Goal: Information Seeking & Learning: Learn about a topic

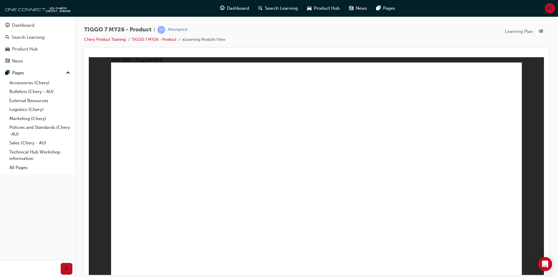
drag, startPoint x: 318, startPoint y: 96, endPoint x: 376, endPoint y: 111, distance: 60.8
drag, startPoint x: 391, startPoint y: 100, endPoint x: 383, endPoint y: 140, distance: 40.2
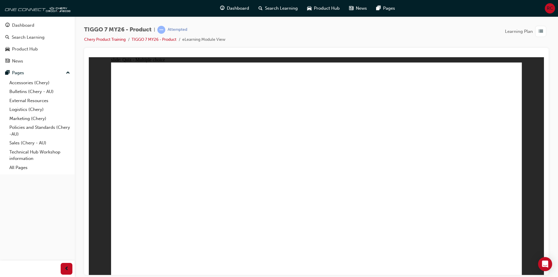
radio input "true"
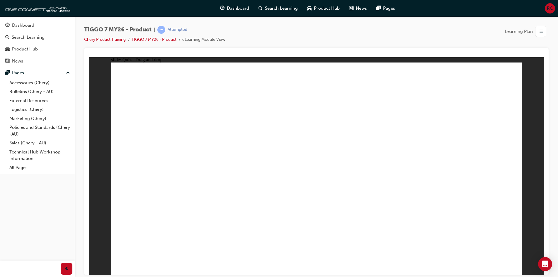
drag, startPoint x: 384, startPoint y: 93, endPoint x: 232, endPoint y: 183, distance: 176.3
drag, startPoint x: 477, startPoint y: 96, endPoint x: 164, endPoint y: 189, distance: 326.4
drag, startPoint x: 406, startPoint y: 139, endPoint x: 462, endPoint y: 192, distance: 76.9
drag, startPoint x: 322, startPoint y: 96, endPoint x: 322, endPoint y: 106, distance: 10.0
drag, startPoint x: 329, startPoint y: 93, endPoint x: 423, endPoint y: 189, distance: 134.2
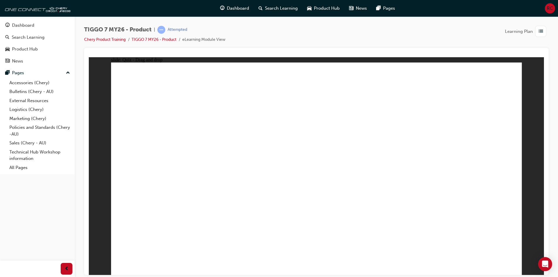
drag, startPoint x: 373, startPoint y: 139, endPoint x: 346, endPoint y: 185, distance: 53.4
drag, startPoint x: 172, startPoint y: 181, endPoint x: 364, endPoint y: 156, distance: 193.8
drag, startPoint x: 322, startPoint y: 174, endPoint x: 167, endPoint y: 165, distance: 155.8
drag, startPoint x: 170, startPoint y: 173, endPoint x: 337, endPoint y: 177, distance: 166.7
drag, startPoint x: 250, startPoint y: 162, endPoint x: 146, endPoint y: 192, distance: 108.4
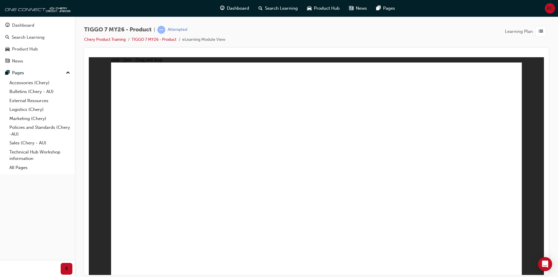
radio input "false"
radio input "true"
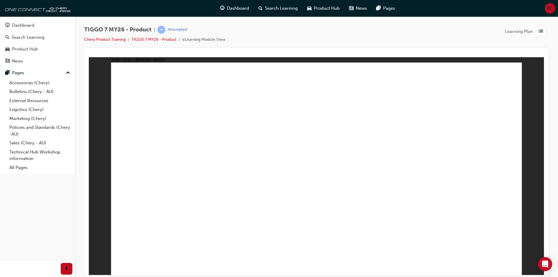
radio input "true"
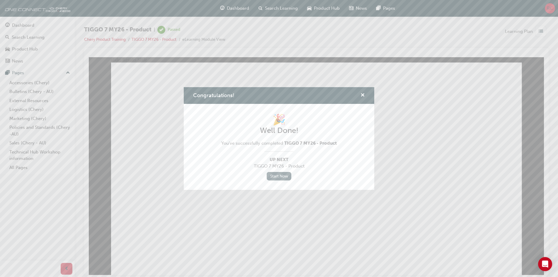
click at [274, 172] on link "Start Now" at bounding box center [279, 176] width 25 height 8
click at [279, 176] on link "Start Now" at bounding box center [279, 176] width 25 height 8
click at [363, 93] on span "cross-icon" at bounding box center [362, 95] width 4 height 5
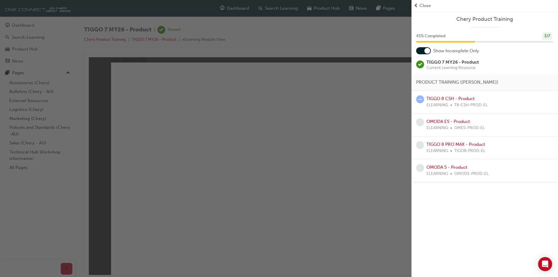
click at [419, 6] on span "Close" at bounding box center [424, 5] width 11 height 7
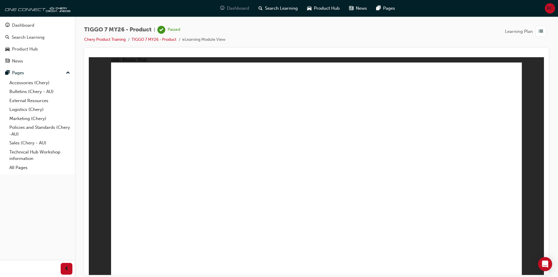
click at [240, 6] on span "Dashboard" at bounding box center [238, 8] width 22 height 7
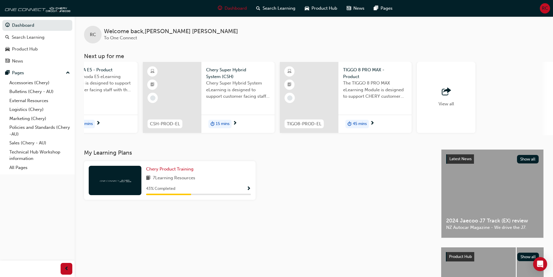
scroll to position [0, 344]
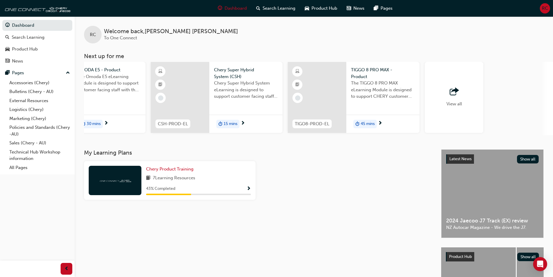
click at [451, 98] on div "View all" at bounding box center [455, 97] width 16 height 19
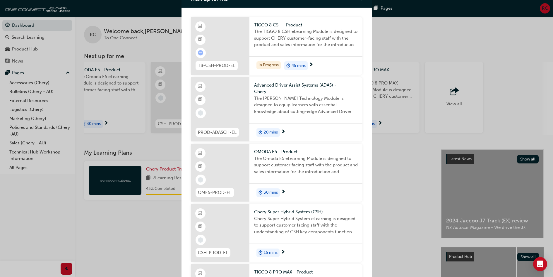
scroll to position [8, 0]
click at [396, 177] on div "Next up for me T8-CSH-PROD-EL TIGGO 8 CSH - Product The TIGGO 8 CSH eLearning M…" at bounding box center [276, 138] width 553 height 277
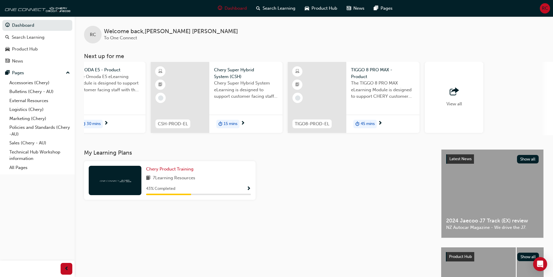
click at [250, 188] on span "Show Progress" at bounding box center [249, 188] width 4 height 5
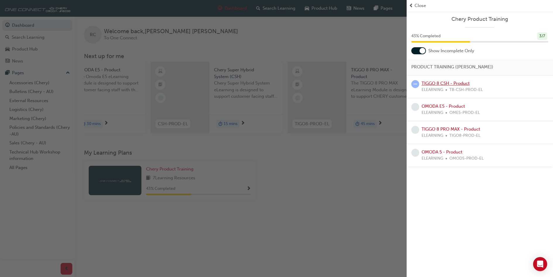
click at [448, 83] on link "TIGGO 8 CSH - Product" at bounding box center [446, 83] width 48 height 5
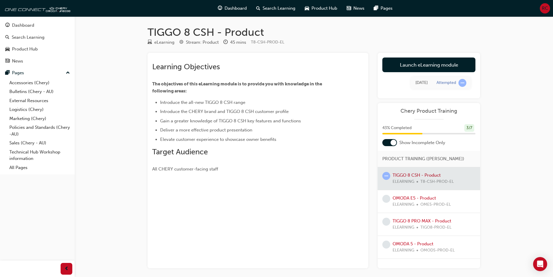
scroll to position [25, 0]
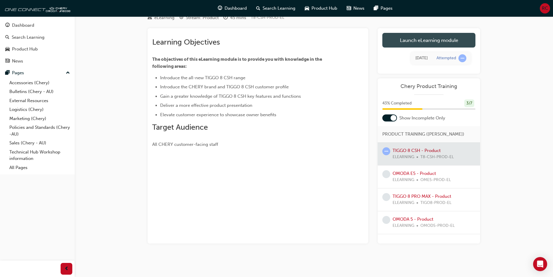
click at [428, 45] on link "Launch eLearning module" at bounding box center [429, 40] width 93 height 15
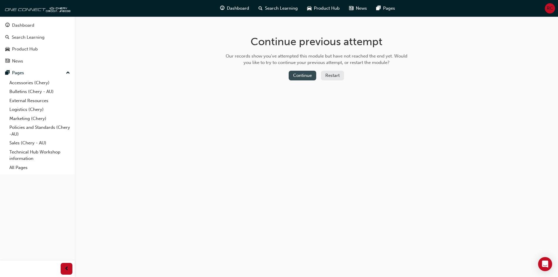
click at [311, 78] on button "Continue" at bounding box center [303, 76] width 28 height 10
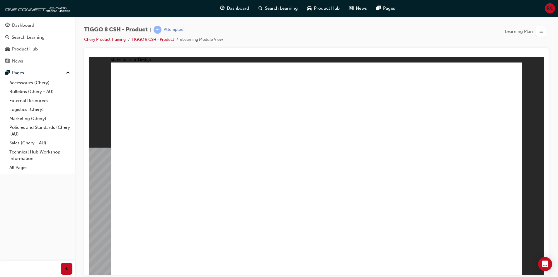
click at [524, 103] on div "slide: Interior Design Rectangle 3 Rectangle 2 Click To Enter PREMIUM CABIN Con…" at bounding box center [316, 165] width 455 height 217
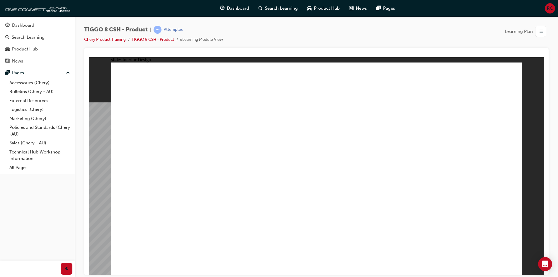
drag, startPoint x: 271, startPoint y: 207, endPoint x: 256, endPoint y: 201, distance: 16.2
drag, startPoint x: 245, startPoint y: 194, endPoint x: 244, endPoint y: 199, distance: 5.9
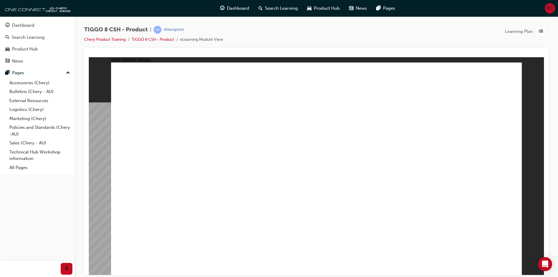
click at [544, 195] on html "slide: Interior Design 15.6'' Interactive Touch Screen Powered by a Qualcomm Sn…" at bounding box center [316, 165] width 455 height 217
drag, startPoint x: 267, startPoint y: 251, endPoint x: 268, endPoint y: 246, distance: 5.0
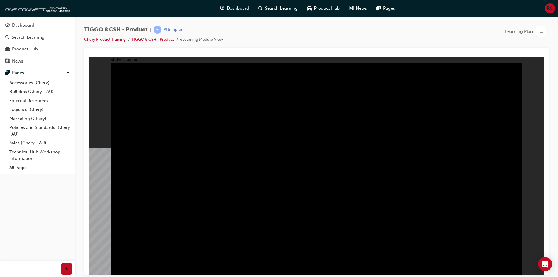
drag, startPoint x: 402, startPoint y: 159, endPoint x: 283, endPoint y: 149, distance: 120.0
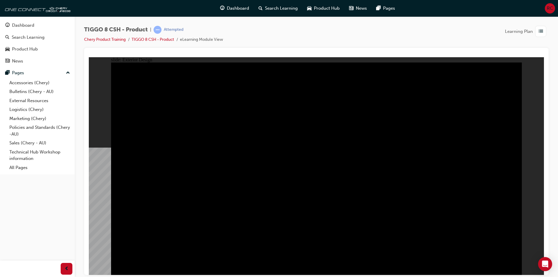
drag, startPoint x: 332, startPoint y: 145, endPoint x: 254, endPoint y: 162, distance: 79.5
drag, startPoint x: 254, startPoint y: 162, endPoint x: 281, endPoint y: 151, distance: 28.7
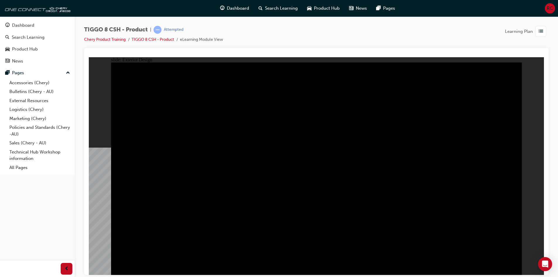
type input "23"
drag, startPoint x: 136, startPoint y: 91, endPoint x: 205, endPoint y: 91, distance: 69.7
drag, startPoint x: 205, startPoint y: 91, endPoint x: 225, endPoint y: 89, distance: 19.7
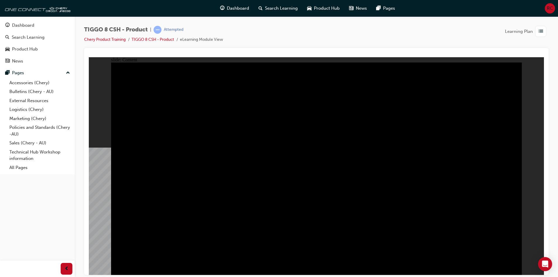
drag, startPoint x: 302, startPoint y: 166, endPoint x: 310, endPoint y: 166, distance: 7.6
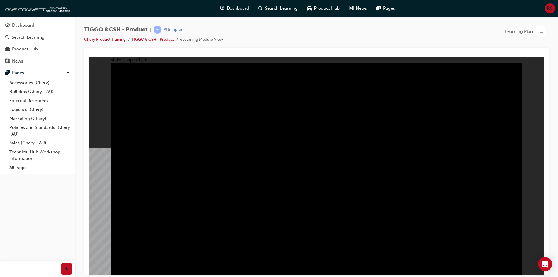
drag, startPoint x: 507, startPoint y: 260, endPoint x: 511, endPoint y: 261, distance: 3.6
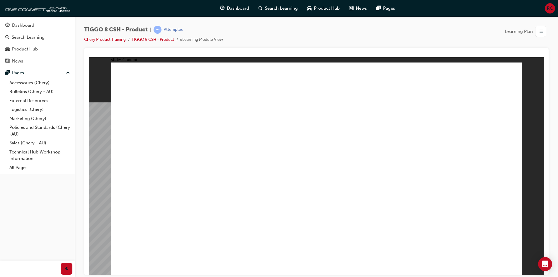
drag, startPoint x: 190, startPoint y: 199, endPoint x: 255, endPoint y: 207, distance: 65.4
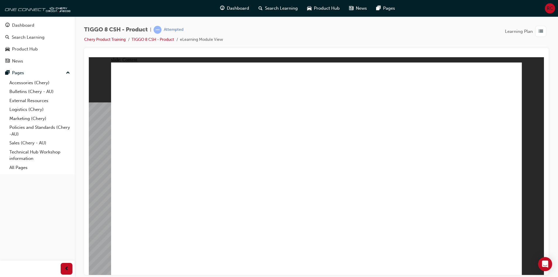
drag, startPoint x: 418, startPoint y: 144, endPoint x: 330, endPoint y: 146, distance: 88.2
drag, startPoint x: 429, startPoint y: 213, endPoint x: 323, endPoint y: 219, distance: 105.9
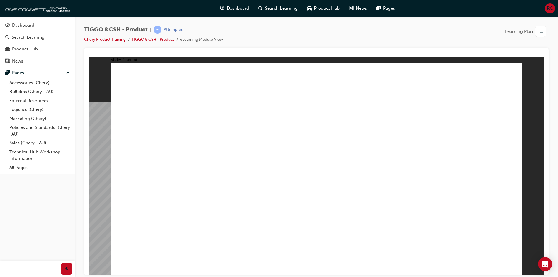
drag, startPoint x: 323, startPoint y: 219, endPoint x: 299, endPoint y: 235, distance: 28.4
drag, startPoint x: 309, startPoint y: 248, endPoint x: 310, endPoint y: 252, distance: 3.6
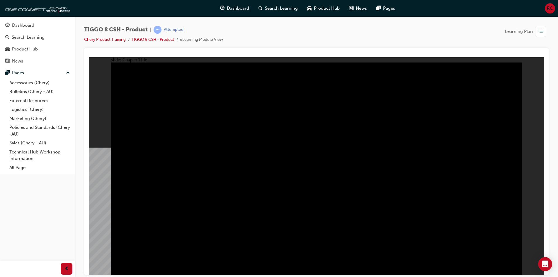
radio input "true"
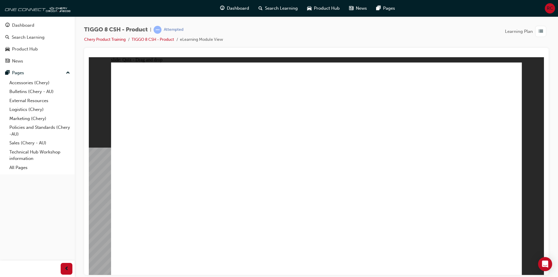
drag, startPoint x: 354, startPoint y: 136, endPoint x: 332, endPoint y: 183, distance: 52.5
drag, startPoint x: 393, startPoint y: 95, endPoint x: 348, endPoint y: 141, distance: 64.6
drag, startPoint x: 441, startPoint y: 132, endPoint x: 487, endPoint y: 174, distance: 62.0
drag, startPoint x: 491, startPoint y: 89, endPoint x: 473, endPoint y: 91, distance: 18.3
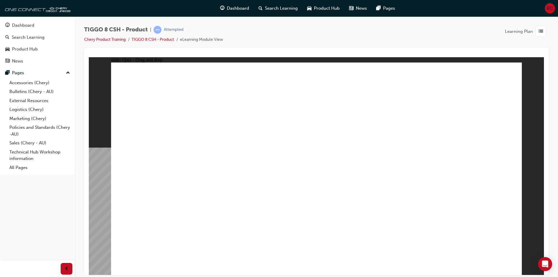
drag, startPoint x: 415, startPoint y: 88, endPoint x: 267, endPoint y: 178, distance: 173.9
drag, startPoint x: 325, startPoint y: 173, endPoint x: 395, endPoint y: 176, distance: 70.4
drag, startPoint x: 331, startPoint y: 86, endPoint x: 344, endPoint y: 179, distance: 93.4
drag, startPoint x: 446, startPoint y: 85, endPoint x: 154, endPoint y: 180, distance: 307.5
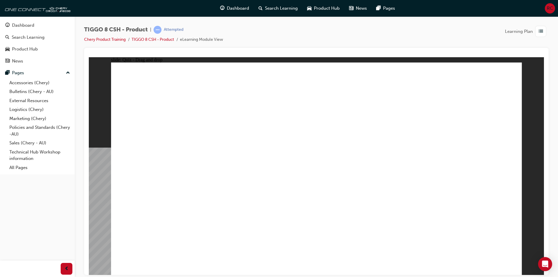
checkbox input "true"
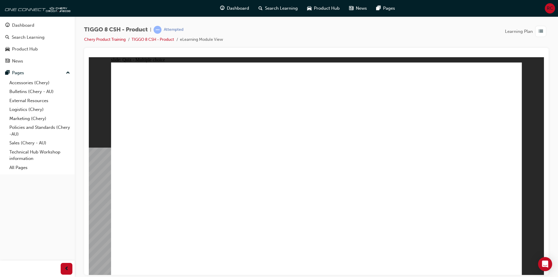
radio input "true"
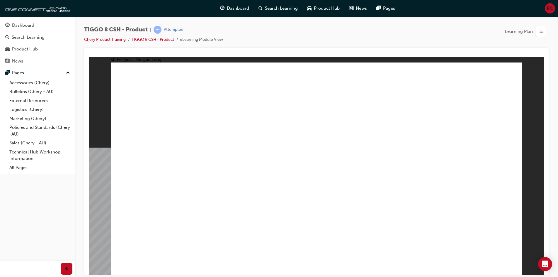
drag, startPoint x: 320, startPoint y: 106, endPoint x: 350, endPoint y: 198, distance: 97.4
drag, startPoint x: 395, startPoint y: 121, endPoint x: 361, endPoint y: 210, distance: 95.4
drag, startPoint x: 326, startPoint y: 91, endPoint x: 325, endPoint y: 209, distance: 118.3
drag, startPoint x: 393, startPoint y: 86, endPoint x: 398, endPoint y: 199, distance: 112.9
drag, startPoint x: 398, startPoint y: 104, endPoint x: 353, endPoint y: 219, distance: 123.5
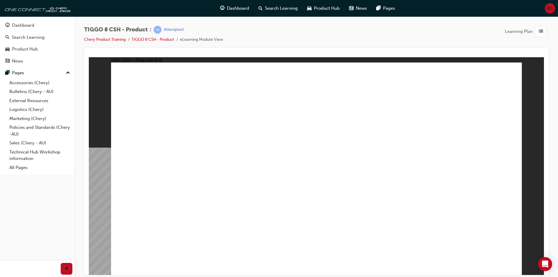
drag, startPoint x: 475, startPoint y: 105, endPoint x: 414, endPoint y: 213, distance: 124.0
drag, startPoint x: 453, startPoint y: 83, endPoint x: 331, endPoint y: 225, distance: 187.1
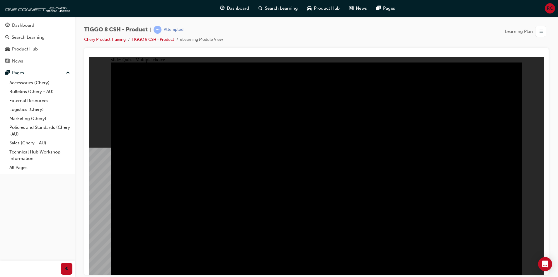
radio input "false"
radio input "true"
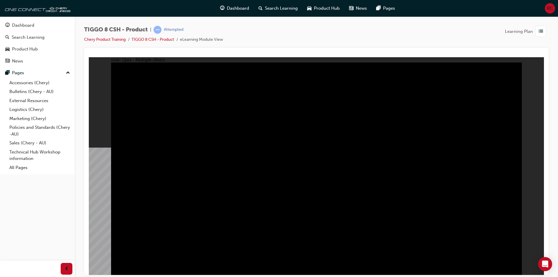
radio input "true"
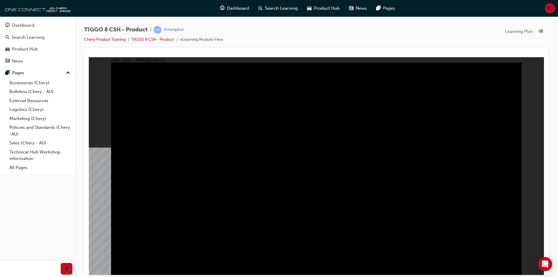
radio input "true"
checkbox input "true"
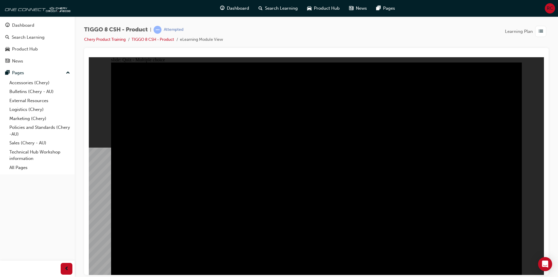
drag, startPoint x: 349, startPoint y: 202, endPoint x: 387, endPoint y: 172, distance: 48.3
checkbox input "true"
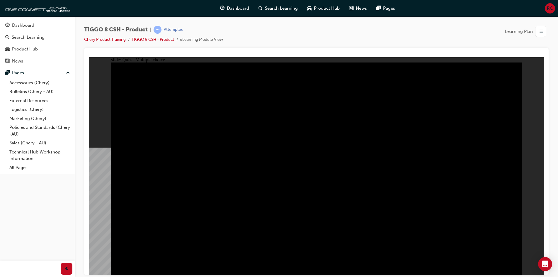
checkbox input "true"
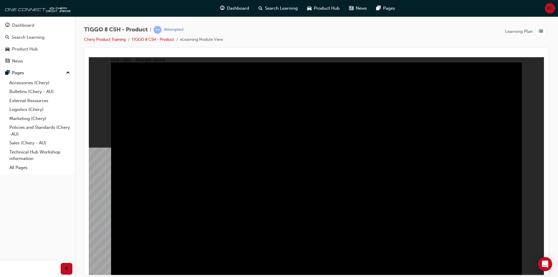
checkbox input "true"
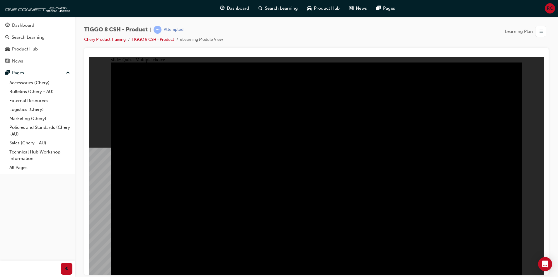
checkbox input "true"
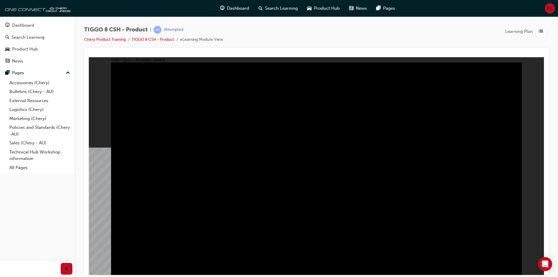
checkbox input "true"
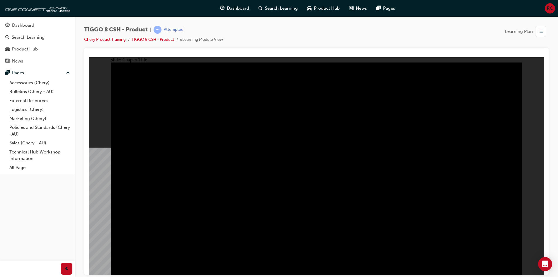
radio input "true"
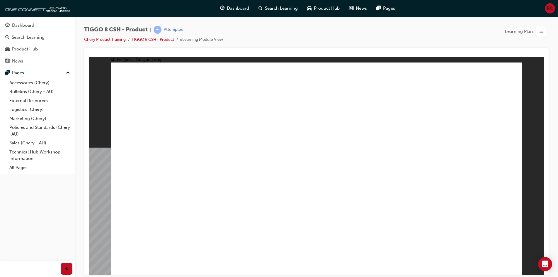
drag, startPoint x: 186, startPoint y: 209, endPoint x: 206, endPoint y: 211, distance: 20.3
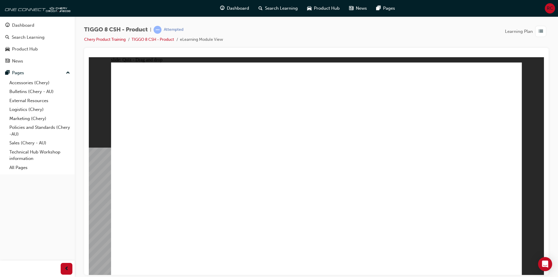
drag, startPoint x: 184, startPoint y: 215, endPoint x: 190, endPoint y: 202, distance: 14.0
drag, startPoint x: 313, startPoint y: 94, endPoint x: 279, endPoint y: 134, distance: 52.4
drag, startPoint x: 344, startPoint y: 136, endPoint x: 318, endPoint y: 191, distance: 61.8
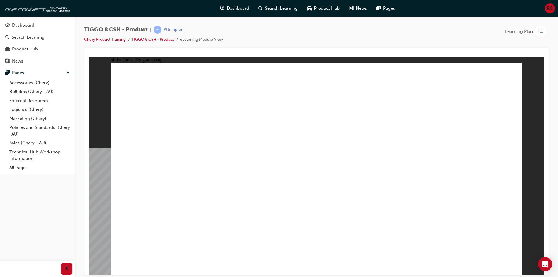
drag, startPoint x: 397, startPoint y: 99, endPoint x: 255, endPoint y: 180, distance: 163.9
drag, startPoint x: 440, startPoint y: 138, endPoint x: 161, endPoint y: 189, distance: 283.5
drag, startPoint x: 289, startPoint y: 88, endPoint x: 341, endPoint y: 120, distance: 60.6
drag, startPoint x: 473, startPoint y: 92, endPoint x: 489, endPoint y: 191, distance: 100.5
drag, startPoint x: 316, startPoint y: 91, endPoint x: 398, endPoint y: 185, distance: 124.1
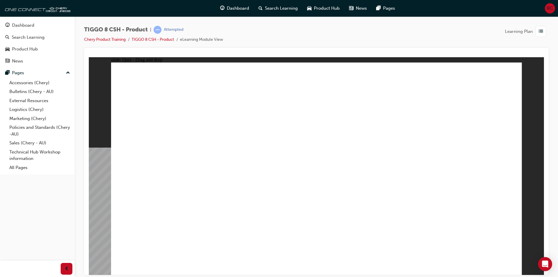
checkbox input "true"
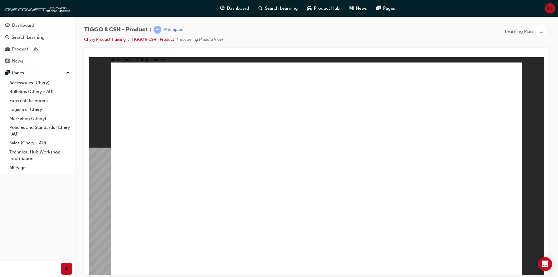
radio input "true"
drag, startPoint x: 379, startPoint y: 115, endPoint x: 339, endPoint y: 184, distance: 79.7
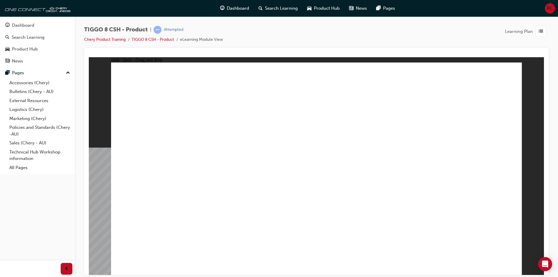
drag, startPoint x: 390, startPoint y: 87, endPoint x: 385, endPoint y: 196, distance: 109.1
drag, startPoint x: 401, startPoint y: 103, endPoint x: 354, endPoint y: 221, distance: 127.1
drag, startPoint x: 340, startPoint y: 105, endPoint x: 371, endPoint y: 230, distance: 129.3
drag, startPoint x: 337, startPoint y: 91, endPoint x: 354, endPoint y: 232, distance: 142.2
drag, startPoint x: 492, startPoint y: 86, endPoint x: 423, endPoint y: 217, distance: 148.5
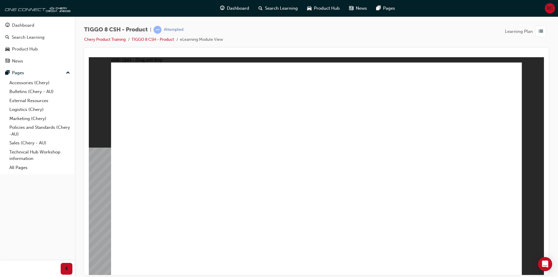
drag, startPoint x: 477, startPoint y: 91, endPoint x: 471, endPoint y: 104, distance: 15.2
drag, startPoint x: 470, startPoint y: 106, endPoint x: 390, endPoint y: 215, distance: 135.8
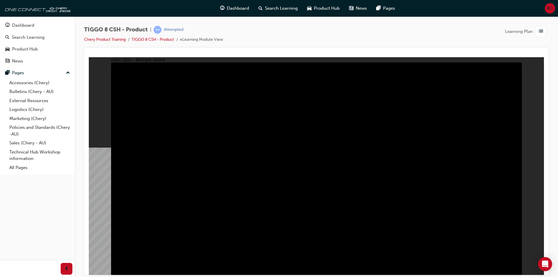
radio input "true"
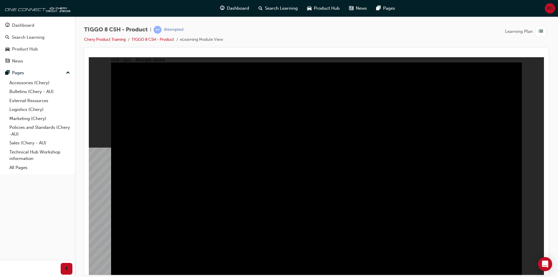
radio input "true"
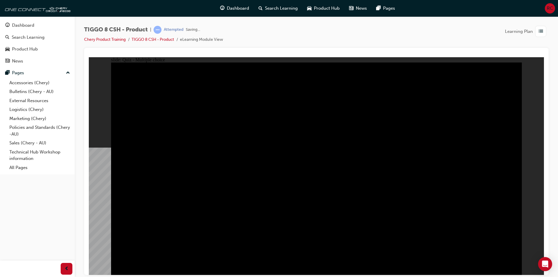
checkbox input "true"
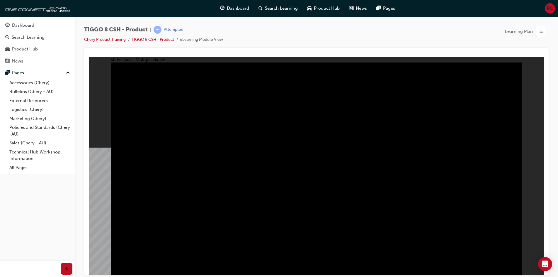
checkbox input "true"
checkbox input "false"
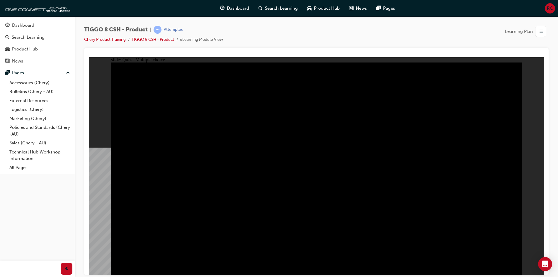
checkbox input "true"
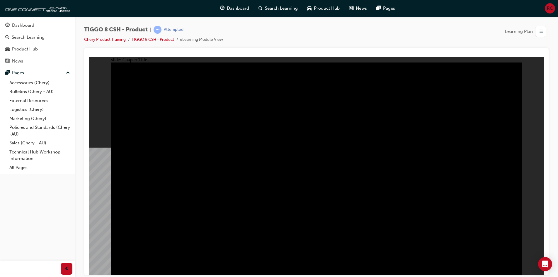
radio input "true"
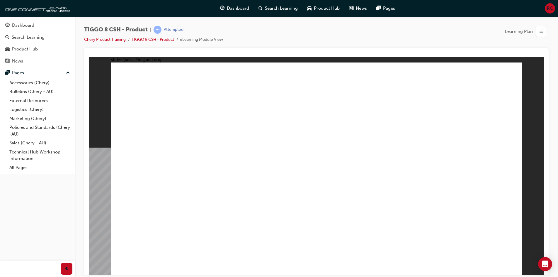
drag, startPoint x: 351, startPoint y: 133, endPoint x: 306, endPoint y: 127, distance: 45.2
drag, startPoint x: 314, startPoint y: 87, endPoint x: 390, endPoint y: 182, distance: 122.1
drag, startPoint x: 448, startPoint y: 91, endPoint x: 144, endPoint y: 188, distance: 318.4
drag, startPoint x: 365, startPoint y: 95, endPoint x: 248, endPoint y: 192, distance: 152.3
drag, startPoint x: 341, startPoint y: 137, endPoint x: 320, endPoint y: 179, distance: 47.6
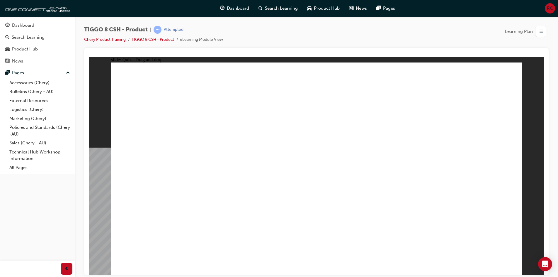
drag, startPoint x: 405, startPoint y: 129, endPoint x: 472, endPoint y: 186, distance: 87.7
checkbox input "true"
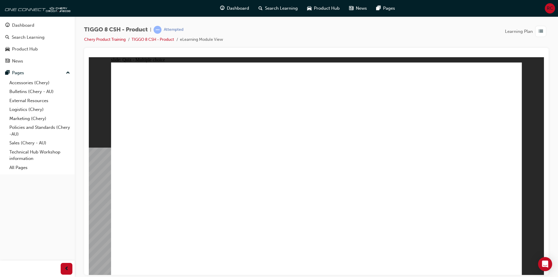
radio input "true"
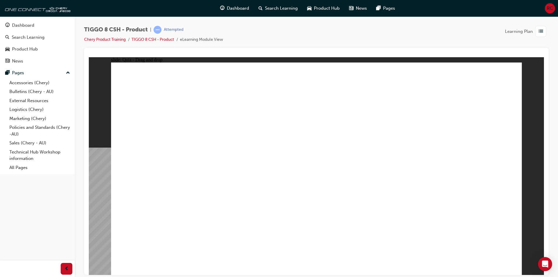
drag, startPoint x: 369, startPoint y: 115, endPoint x: 322, endPoint y: 215, distance: 110.9
drag, startPoint x: 414, startPoint y: 88, endPoint x: 402, endPoint y: 174, distance: 86.9
drag, startPoint x: 408, startPoint y: 108, endPoint x: 388, endPoint y: 115, distance: 20.6
drag, startPoint x: 389, startPoint y: 89, endPoint x: 387, endPoint y: 96, distance: 7.7
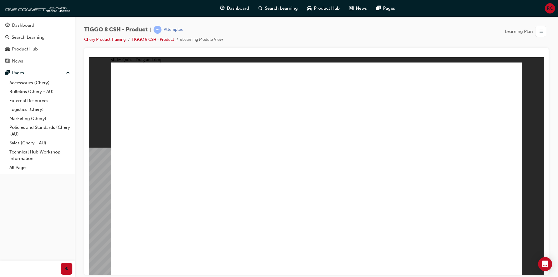
drag, startPoint x: 387, startPoint y: 96, endPoint x: 342, endPoint y: 148, distance: 68.5
drag, startPoint x: 332, startPoint y: 94, endPoint x: 382, endPoint y: 220, distance: 135.9
drag, startPoint x: 337, startPoint y: 83, endPoint x: 406, endPoint y: 215, distance: 149.0
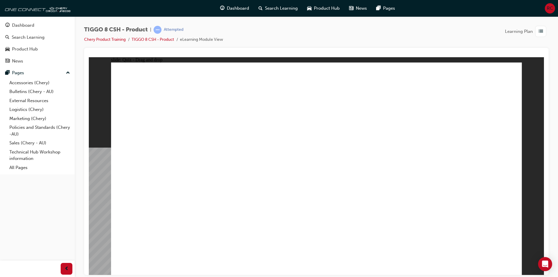
drag, startPoint x: 313, startPoint y: 100, endPoint x: 416, endPoint y: 139, distance: 110.4
drag, startPoint x: 465, startPoint y: 122, endPoint x: 416, endPoint y: 203, distance: 94.2
drag, startPoint x: 470, startPoint y: 88, endPoint x: 381, endPoint y: 228, distance: 166.2
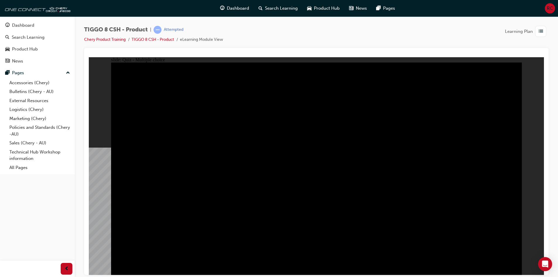
radio input "true"
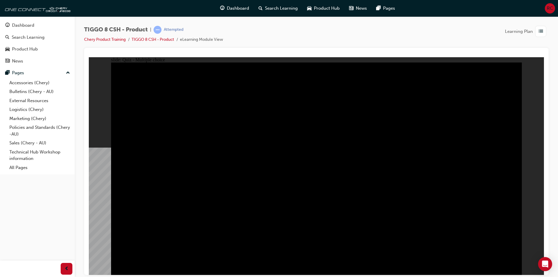
radio input "true"
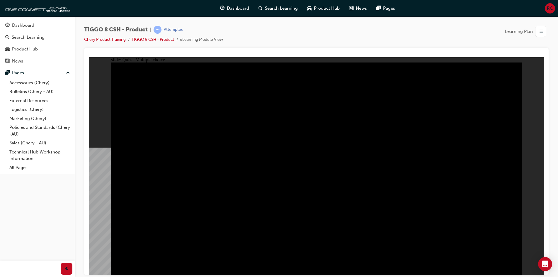
checkbox input "true"
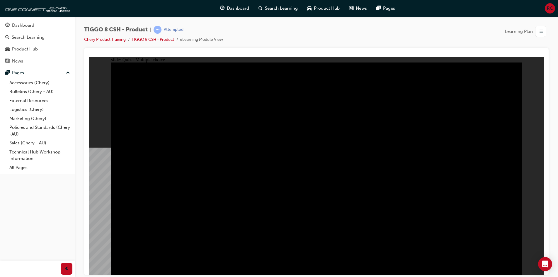
checkbox input "true"
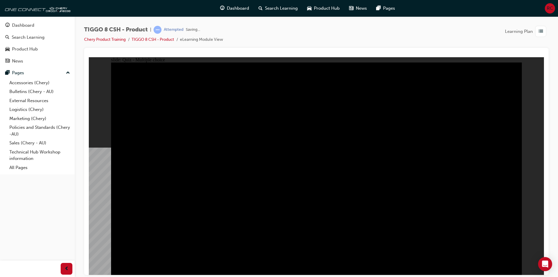
checkbox input "true"
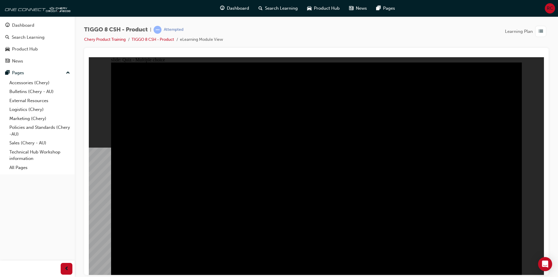
checkbox input "true"
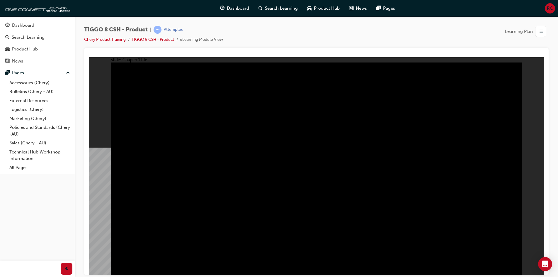
radio input "true"
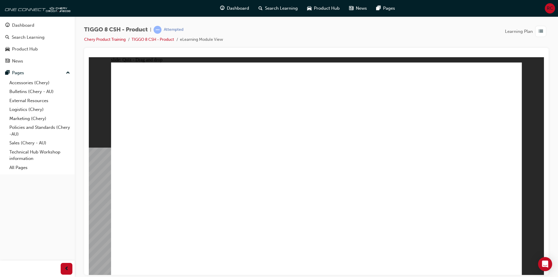
drag, startPoint x: 353, startPoint y: 140, endPoint x: 325, endPoint y: 200, distance: 66.5
drag, startPoint x: 423, startPoint y: 135, endPoint x: 454, endPoint y: 176, distance: 51.4
drag, startPoint x: 468, startPoint y: 88, endPoint x: 159, endPoint y: 175, distance: 321.0
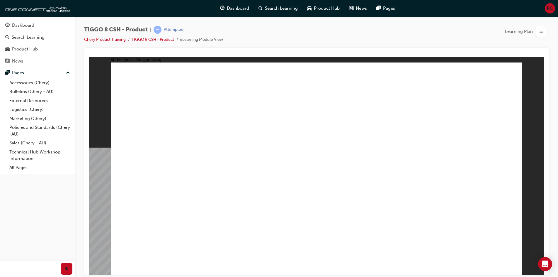
drag, startPoint x: 272, startPoint y: 137, endPoint x: 255, endPoint y: 172, distance: 39.0
drag, startPoint x: 252, startPoint y: 169, endPoint x: 449, endPoint y: 169, distance: 196.6
drag, startPoint x: 387, startPoint y: 100, endPoint x: 248, endPoint y: 183, distance: 162.0
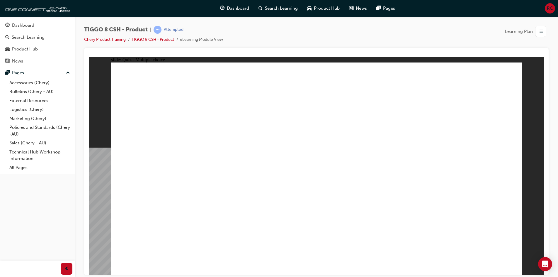
checkbox input "true"
radio input "true"
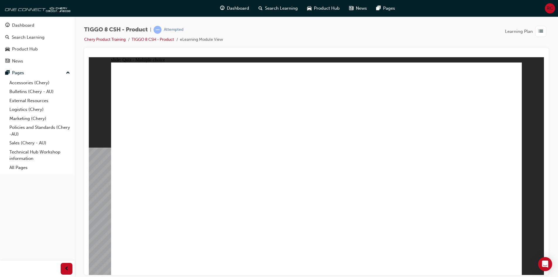
drag, startPoint x: 348, startPoint y: 95, endPoint x: 364, endPoint y: 226, distance: 131.4
drag, startPoint x: 399, startPoint y: 114, endPoint x: 397, endPoint y: 190, distance: 76.2
drag, startPoint x: 383, startPoint y: 105, endPoint x: 362, endPoint y: 191, distance: 89.0
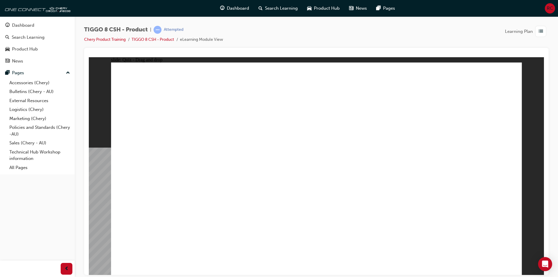
drag, startPoint x: 319, startPoint y: 88, endPoint x: 401, endPoint y: 209, distance: 146.2
drag, startPoint x: 398, startPoint y: 86, endPoint x: 344, endPoint y: 213, distance: 137.8
drag, startPoint x: 474, startPoint y: 104, endPoint x: 417, endPoint y: 211, distance: 121.2
drag, startPoint x: 464, startPoint y: 88, endPoint x: 379, endPoint y: 221, distance: 157.8
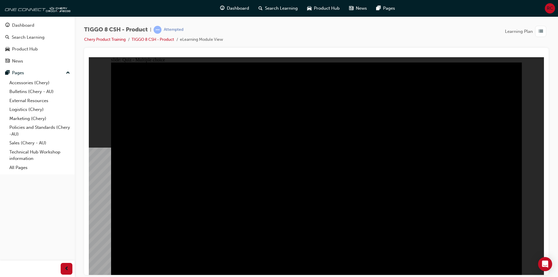
radio input "true"
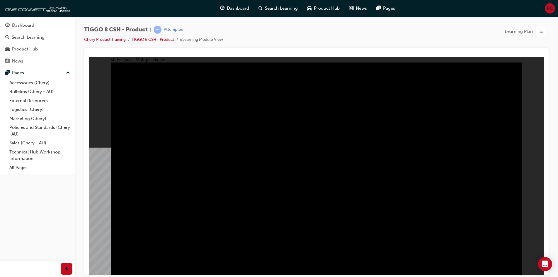
radio input "true"
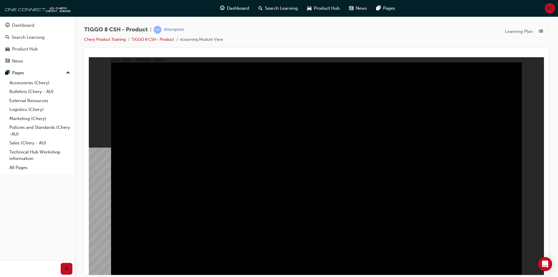
checkbox input "false"
checkbox input "true"
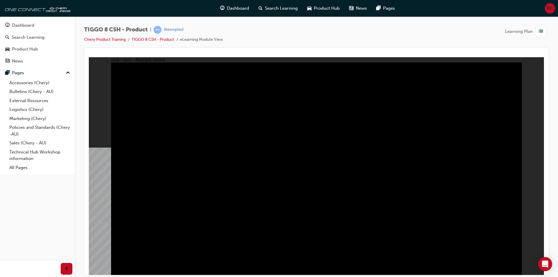
checkbox input "true"
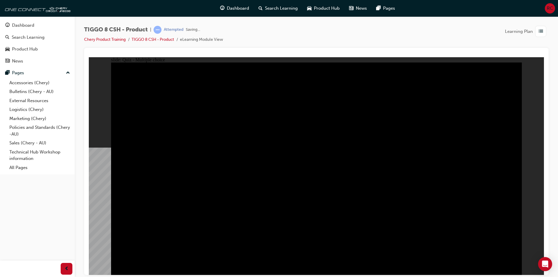
checkbox input "true"
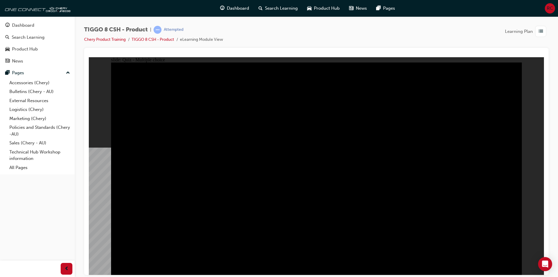
checkbox input "true"
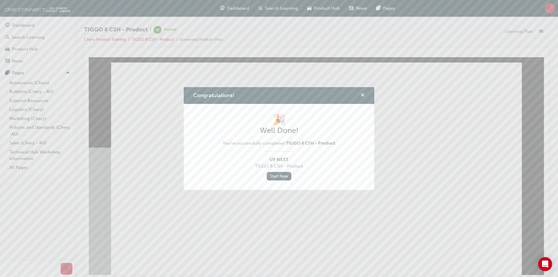
click at [364, 94] on span "cross-icon" at bounding box center [362, 95] width 4 height 5
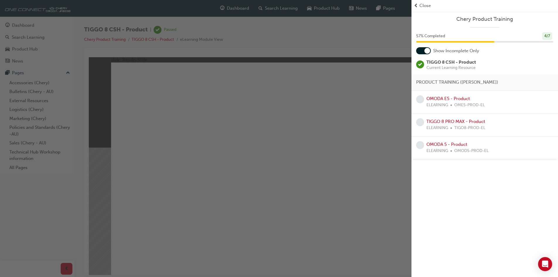
click at [340, 168] on div "button" at bounding box center [205, 138] width 411 height 277
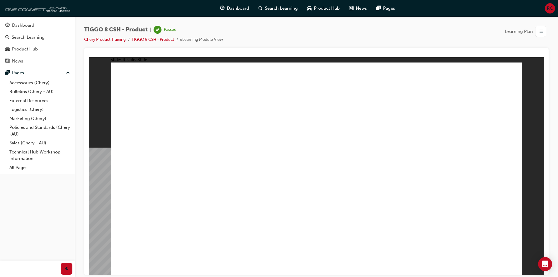
click at [49, 8] on img at bounding box center [36, 8] width 67 height 12
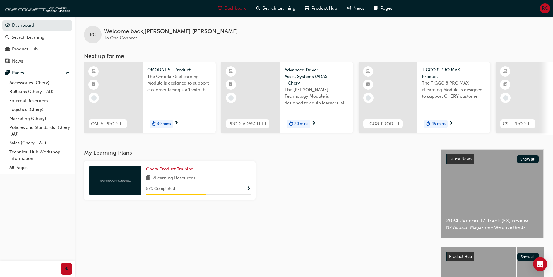
click at [245, 190] on div "57 % Completed" at bounding box center [198, 188] width 105 height 7
click at [247, 189] on span "Show Progress" at bounding box center [249, 188] width 4 height 5
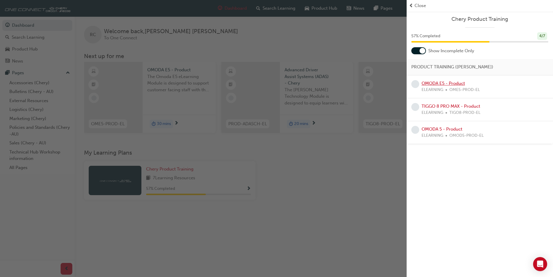
click at [448, 84] on link "OMODA E5 - Product" at bounding box center [443, 83] width 43 height 5
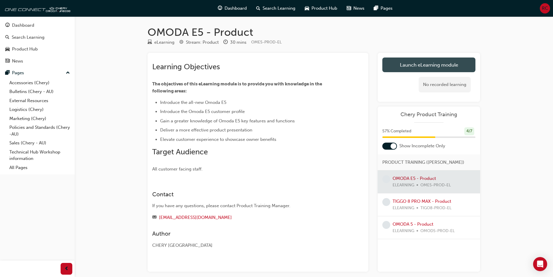
click at [419, 70] on link "Launch eLearning module" at bounding box center [429, 64] width 93 height 15
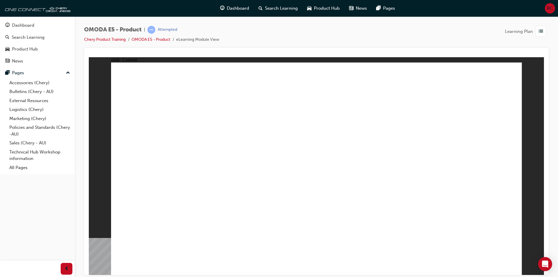
drag, startPoint x: 190, startPoint y: 135, endPoint x: 265, endPoint y: 175, distance: 84.5
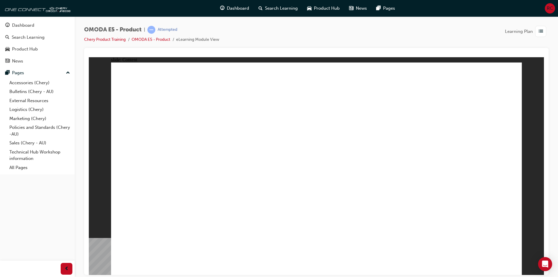
click at [512, 266] on div "Rectangle 2 INTERIOR DESIGN Luxurious Cabin The interior is an immersive cabin …" at bounding box center [316, 170] width 411 height 217
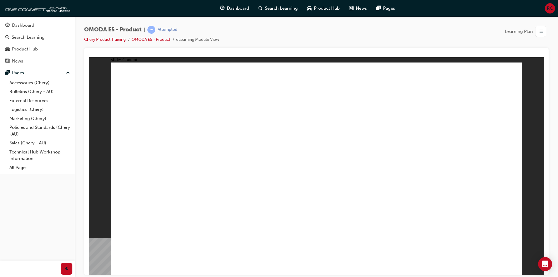
drag, startPoint x: 228, startPoint y: 234, endPoint x: 240, endPoint y: 235, distance: 12.3
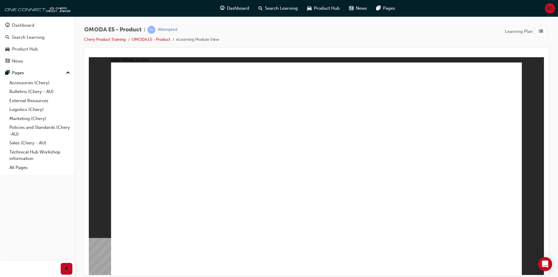
click at [506, 266] on div "Rectangle 1 Group 1 POWER SYSTEM Line 1 Rectangle MENU RESOURCES right-arrow.pn…" at bounding box center [316, 170] width 411 height 217
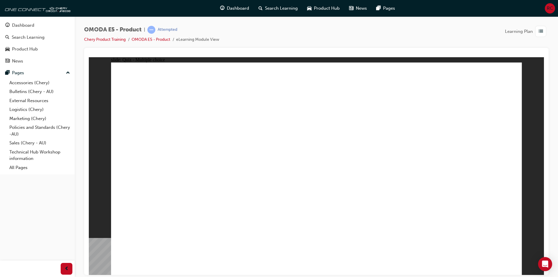
radio input "true"
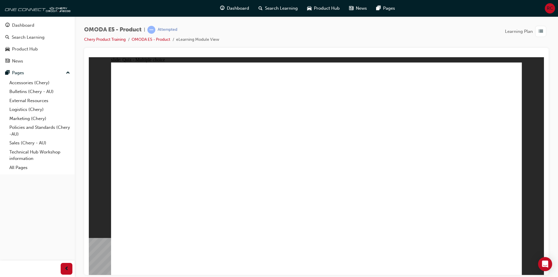
drag, startPoint x: 176, startPoint y: 143, endPoint x: 231, endPoint y: 139, distance: 55.5
radio input "true"
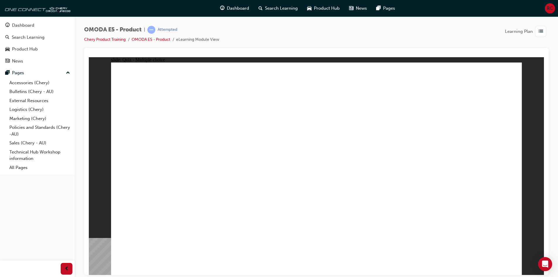
radio input "true"
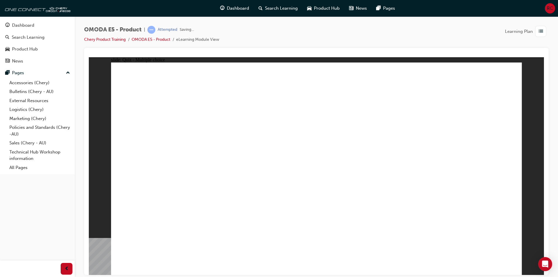
radio input "false"
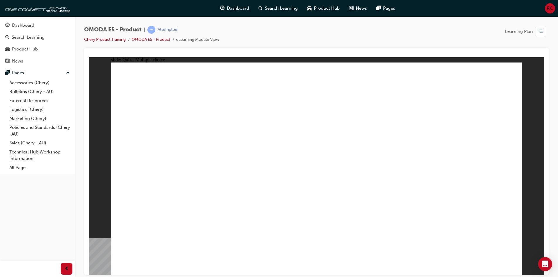
radio input "false"
radio input "true"
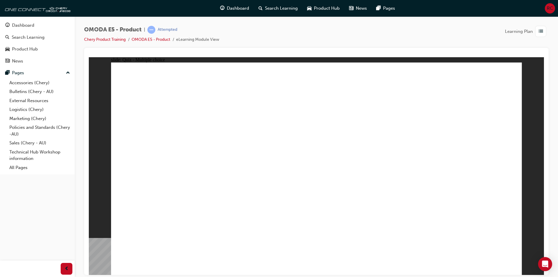
radio input "true"
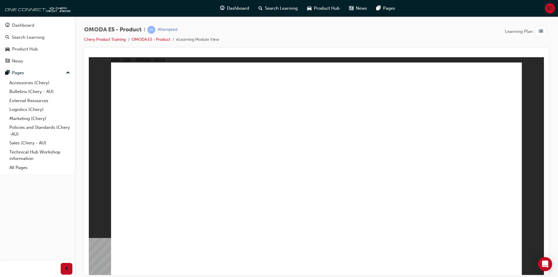
radio input "true"
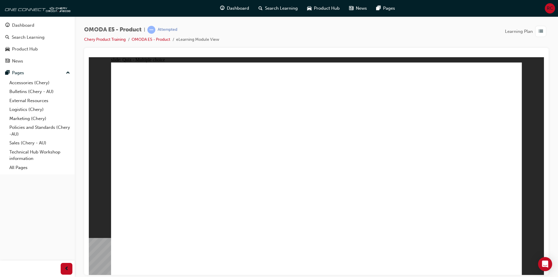
radio input "true"
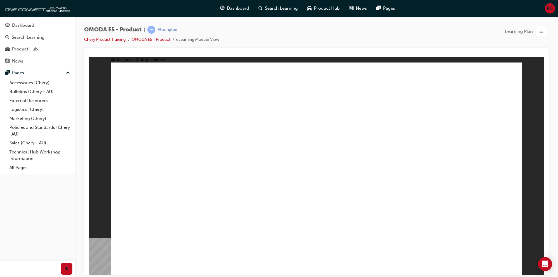
radio input "true"
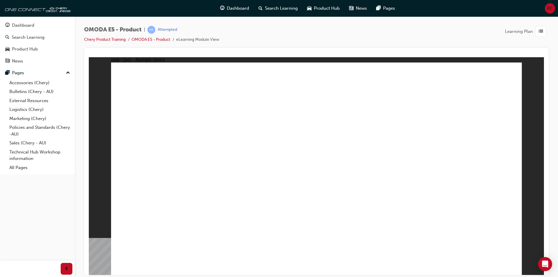
radio input "true"
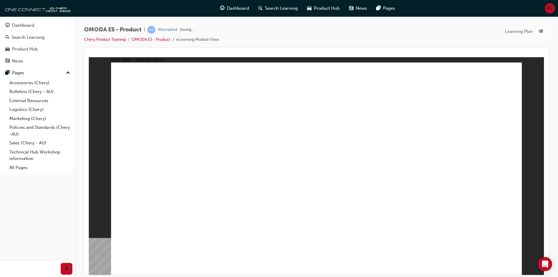
radio input "true"
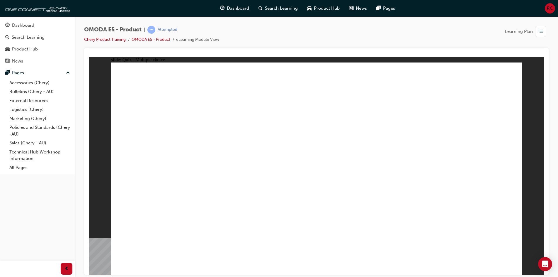
radio input "true"
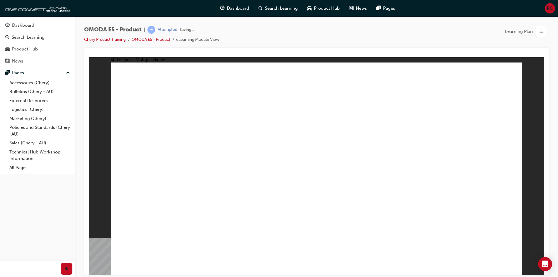
radio input "false"
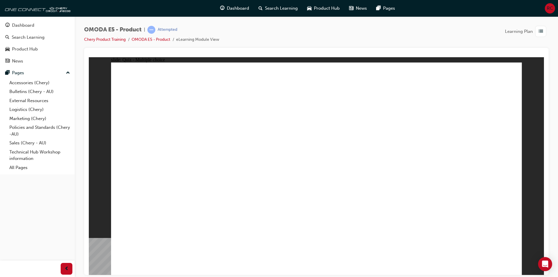
radio input "true"
drag, startPoint x: 295, startPoint y: 210, endPoint x: 299, endPoint y: 206, distance: 5.6
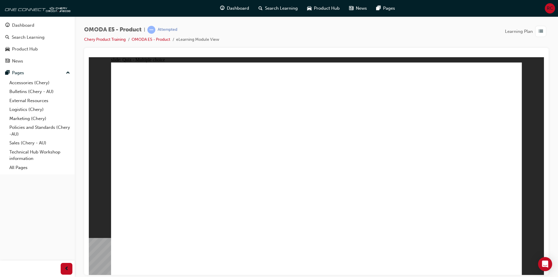
radio input "false"
radio input "true"
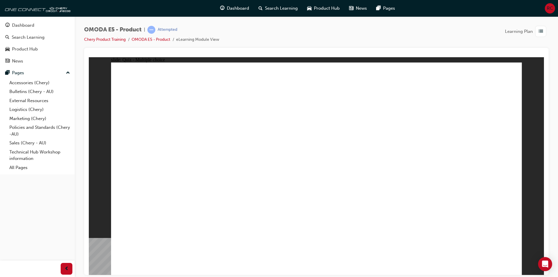
radio input "false"
radio input "true"
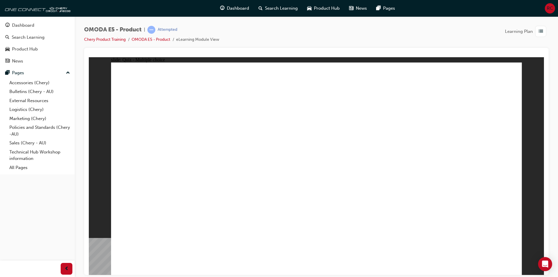
radio input "true"
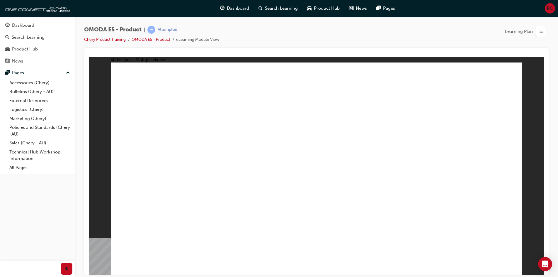
radio input "true"
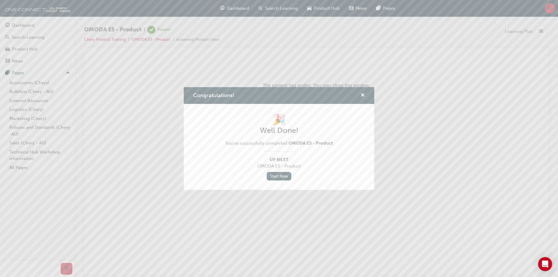
click at [366, 86] on div "Congratulations! 🎉 Well Done! You've successfully completed OMODA E5 - Product …" at bounding box center [279, 138] width 558 height 277
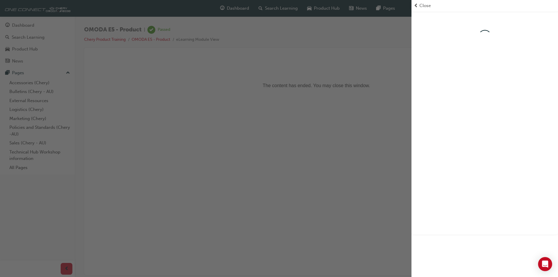
click at [362, 93] on div "button" at bounding box center [205, 138] width 411 height 277
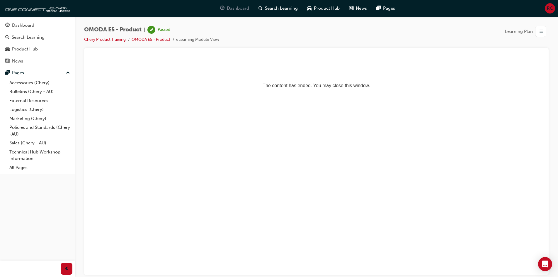
click at [237, 10] on span "Dashboard" at bounding box center [238, 8] width 22 height 7
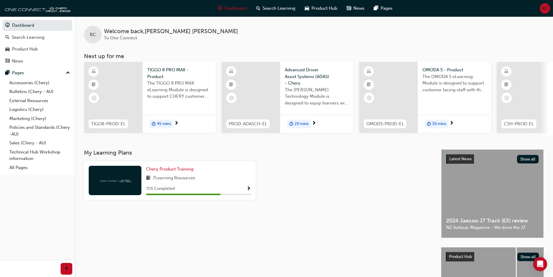
click at [250, 190] on span "Show Progress" at bounding box center [249, 188] width 4 height 5
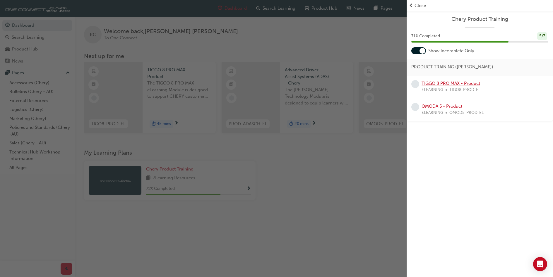
click at [460, 82] on link "TIGGO 8 PRO MAX - Product" at bounding box center [451, 83] width 59 height 5
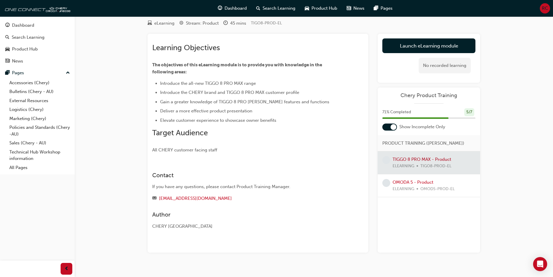
scroll to position [28, 0]
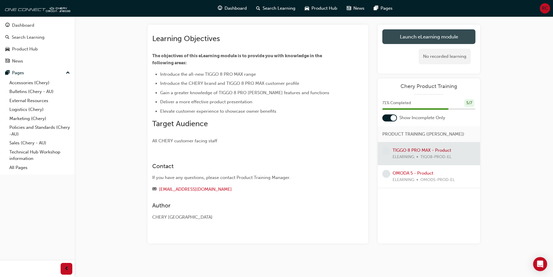
click at [388, 41] on link "Launch eLearning module" at bounding box center [429, 36] width 93 height 15
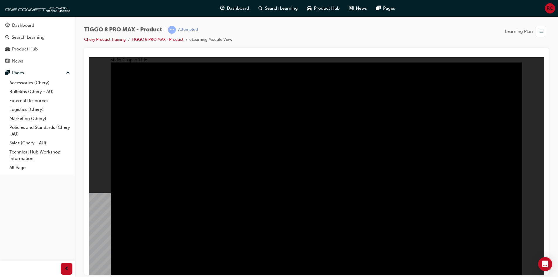
click at [511, 265] on div "INTRODUCTION Line 1 Rectangle MENU RESOURCES left-arrow.png right-arrow_hover.p…" at bounding box center [316, 170] width 411 height 217
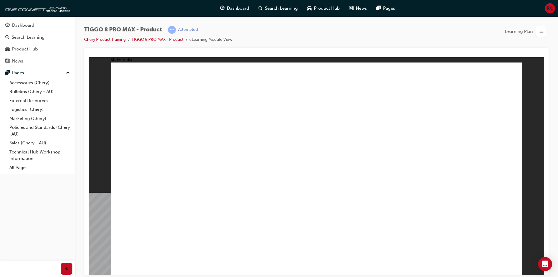
drag, startPoint x: 341, startPoint y: 174, endPoint x: 292, endPoint y: 147, distance: 55.7
drag, startPoint x: 292, startPoint y: 147, endPoint x: 414, endPoint y: 135, distance: 123.3
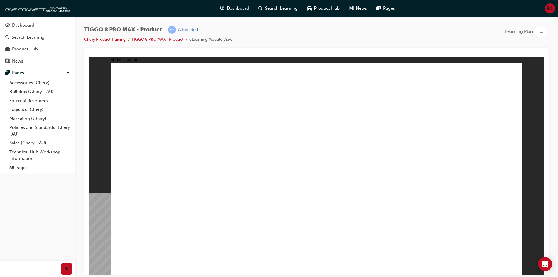
drag, startPoint x: 318, startPoint y: 66, endPoint x: 316, endPoint y: 73, distance: 6.3
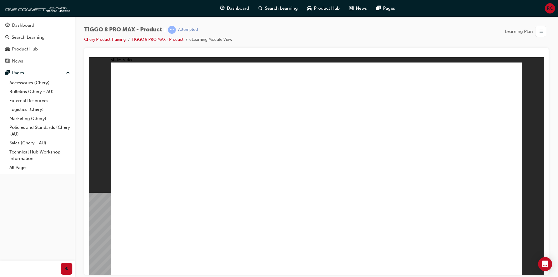
drag, startPoint x: 316, startPoint y: 69, endPoint x: 321, endPoint y: 105, distance: 35.8
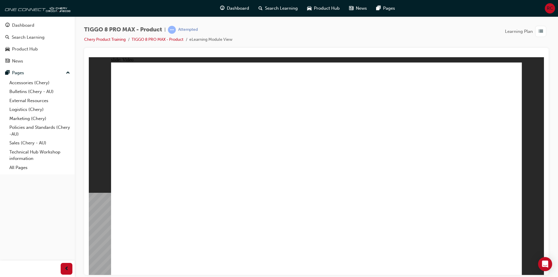
drag, startPoint x: 320, startPoint y: 105, endPoint x: 313, endPoint y: 117, distance: 13.6
drag, startPoint x: 313, startPoint y: 117, endPoint x: 310, endPoint y: 117, distance: 3.2
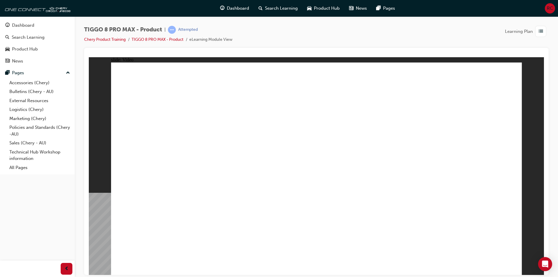
drag, startPoint x: 310, startPoint y: 117, endPoint x: 262, endPoint y: 64, distance: 72.0
drag, startPoint x: 262, startPoint y: 64, endPoint x: 254, endPoint y: 76, distance: 13.7
drag, startPoint x: 254, startPoint y: 76, endPoint x: 214, endPoint y: 84, distance: 41.0
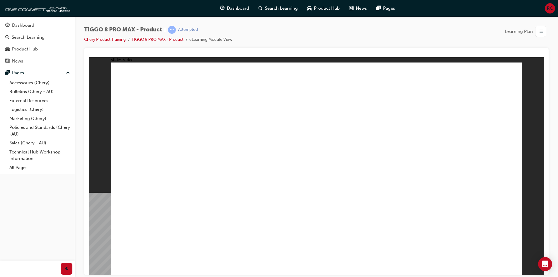
drag, startPoint x: 204, startPoint y: 108, endPoint x: 210, endPoint y: 124, distance: 17.2
drag, startPoint x: 228, startPoint y: 145, endPoint x: 223, endPoint y: 170, distance: 25.7
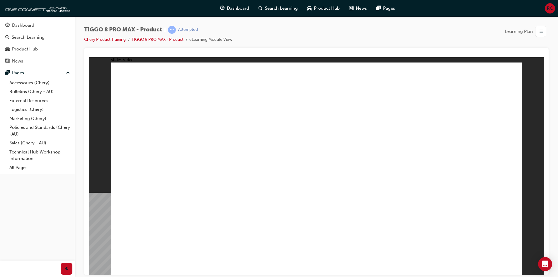
drag, startPoint x: 210, startPoint y: 194, endPoint x: 239, endPoint y: 205, distance: 31.6
drag, startPoint x: 241, startPoint y: 207, endPoint x: 388, endPoint y: 214, distance: 146.4
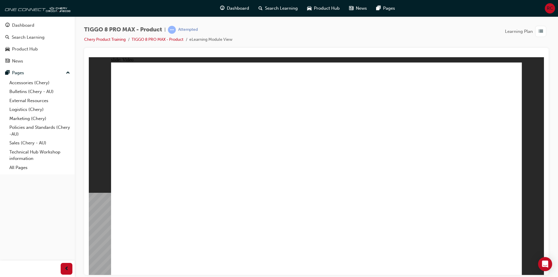
drag, startPoint x: 389, startPoint y: 214, endPoint x: 449, endPoint y: 216, distance: 60.7
drag, startPoint x: 450, startPoint y: 216, endPoint x: 292, endPoint y: 201, distance: 158.0
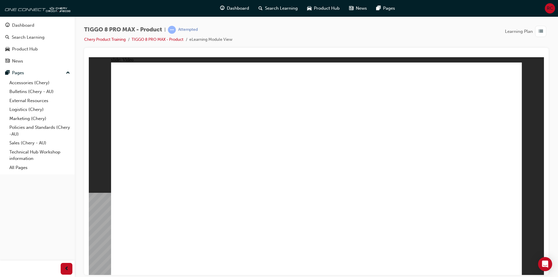
drag, startPoint x: 304, startPoint y: 193, endPoint x: 442, endPoint y: 131, distance: 151.4
drag, startPoint x: 486, startPoint y: 103, endPoint x: 320, endPoint y: 140, distance: 170.1
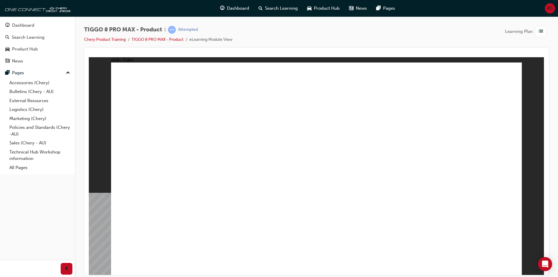
drag, startPoint x: 319, startPoint y: 154, endPoint x: 354, endPoint y: 81, distance: 80.6
drag, startPoint x: 310, startPoint y: 66, endPoint x: 314, endPoint y: 80, distance: 14.1
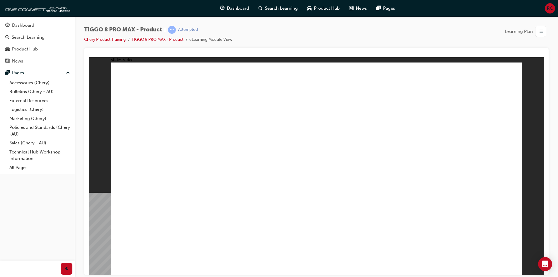
drag, startPoint x: 314, startPoint y: 118, endPoint x: 319, endPoint y: 209, distance: 90.4
drag, startPoint x: 319, startPoint y: 209, endPoint x: 370, endPoint y: 209, distance: 50.4
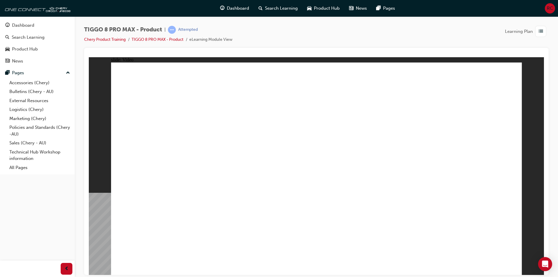
click at [41, 27] on div "Dashboard" at bounding box center [37, 25] width 64 height 7
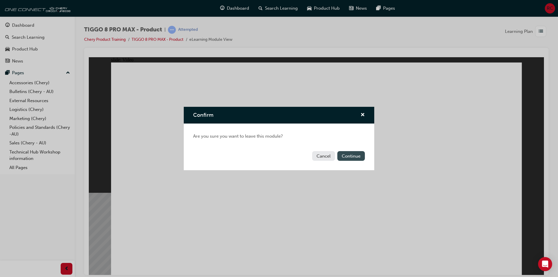
click at [358, 159] on button "Continue" at bounding box center [351, 156] width 28 height 10
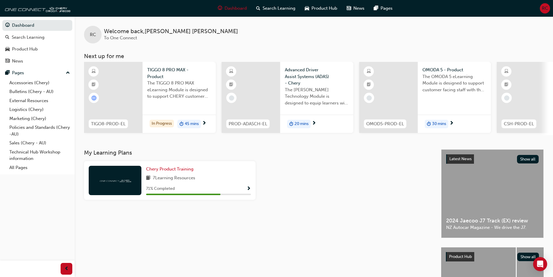
click at [248, 190] on span "Show Progress" at bounding box center [249, 188] width 4 height 5
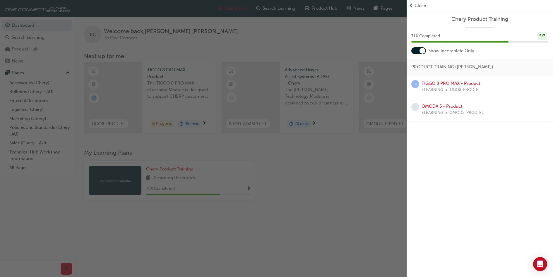
click at [454, 103] on link "OMODA 5 - Product" at bounding box center [442, 105] width 41 height 5
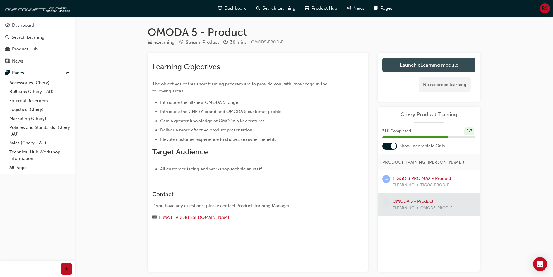
click at [414, 66] on link "Launch eLearning module" at bounding box center [429, 64] width 93 height 15
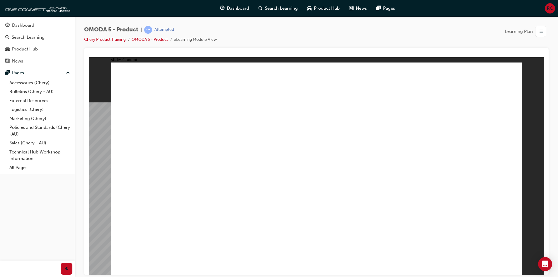
click at [512, 267] on div "Rectangle 1 Introducing OMODA 5 Introducing the all-new 2023 OMODA 5. Chery’s c…" at bounding box center [316, 170] width 411 height 217
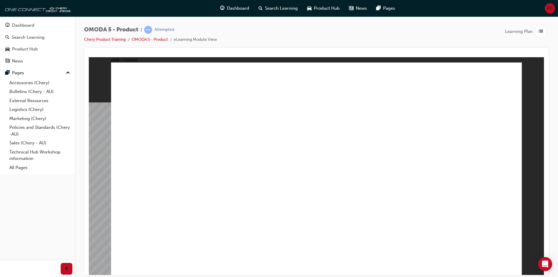
drag, startPoint x: 336, startPoint y: 179, endPoint x: 354, endPoint y: 178, distance: 18.5
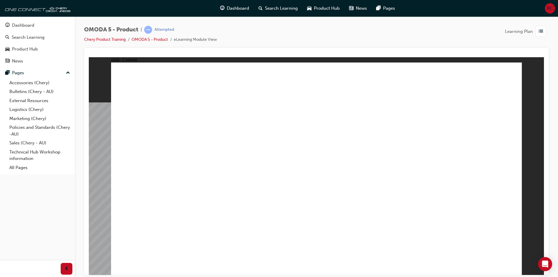
click at [89, 57] on image at bounding box center [89, 57] width 0 height 0
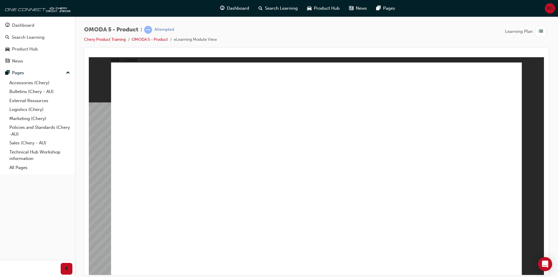
click at [89, 57] on image at bounding box center [89, 57] width 0 height 0
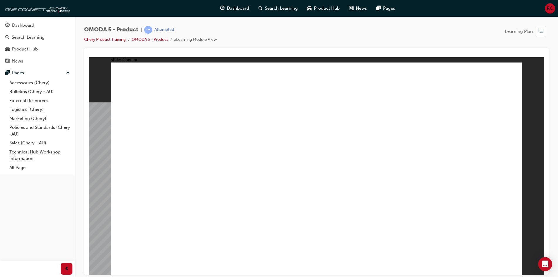
drag, startPoint x: 167, startPoint y: 219, endPoint x: 168, endPoint y: 224, distance: 5.0
drag, startPoint x: 168, startPoint y: 224, endPoint x: 168, endPoint y: 227, distance: 3.5
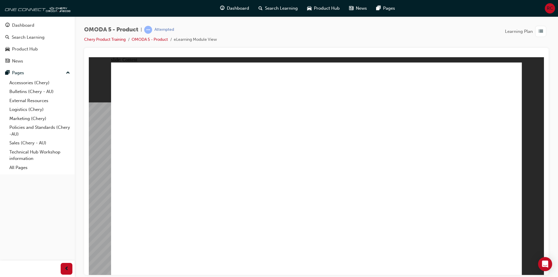
click at [89, 57] on image at bounding box center [89, 57] width 0 height 0
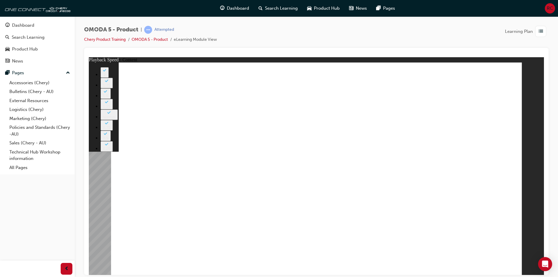
type input "0"
click at [89, 57] on image at bounding box center [89, 57] width 0 height 0
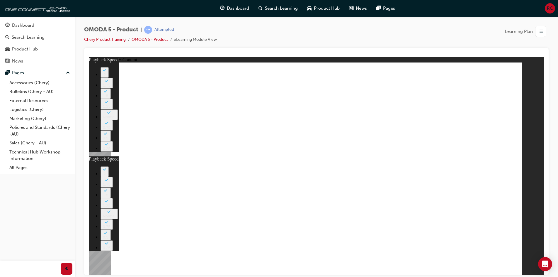
type input "0"
click at [89, 57] on image at bounding box center [89, 57] width 0 height 0
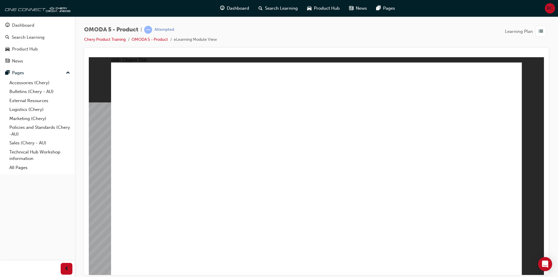
click at [507, 263] on div "The Chery Owner's Commitment Rectangle 1 As a New Chery vehicle owner in Austra…" at bounding box center [316, 170] width 411 height 217
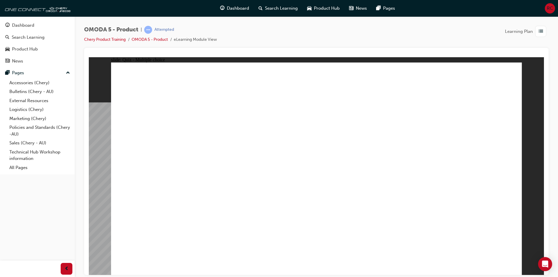
radio input "true"
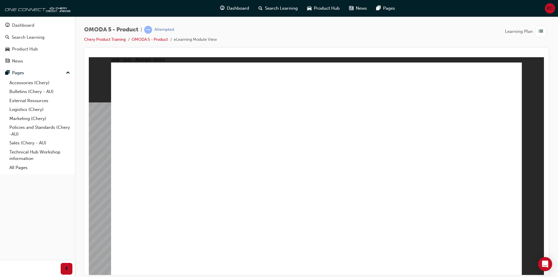
radio input "true"
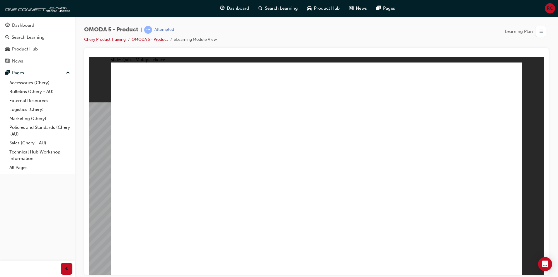
radio input "true"
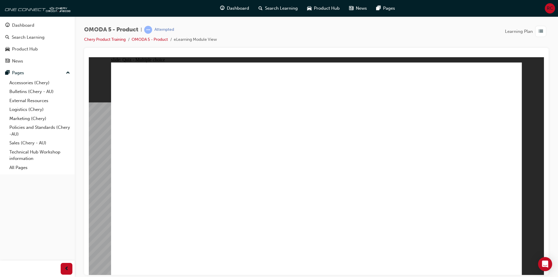
radio input "true"
drag, startPoint x: 468, startPoint y: 121, endPoint x: 341, endPoint y: 214, distance: 157.0
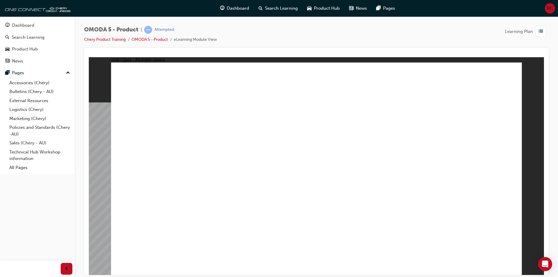
drag, startPoint x: 414, startPoint y: 79, endPoint x: 185, endPoint y: 214, distance: 265.2
drag, startPoint x: 374, startPoint y: 121, endPoint x: 231, endPoint y: 211, distance: 168.5
drag, startPoint x: 333, startPoint y: 114, endPoint x: 445, endPoint y: 214, distance: 150.2
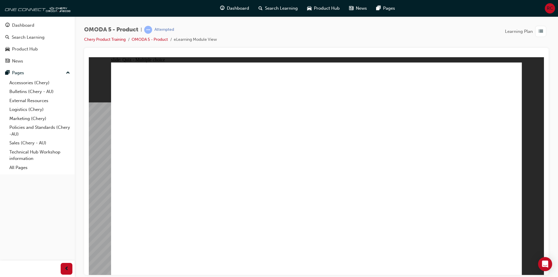
radio input "true"
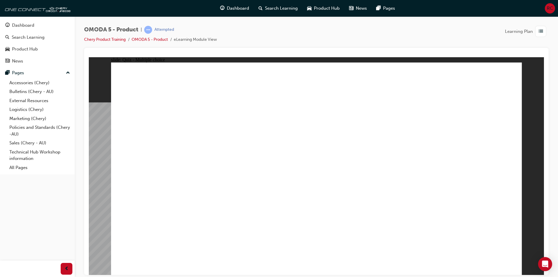
drag, startPoint x: 358, startPoint y: 100, endPoint x: 332, endPoint y: 195, distance: 98.6
drag, startPoint x: 419, startPoint y: 137, endPoint x: 141, endPoint y: 195, distance: 284.8
drag, startPoint x: 429, startPoint y: 110, endPoint x: 410, endPoint y: 190, distance: 81.3
drag, startPoint x: 387, startPoint y: 141, endPoint x: 270, endPoint y: 194, distance: 128.1
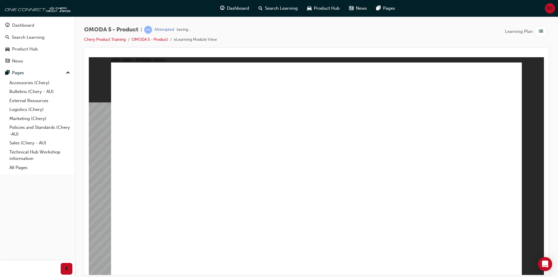
radio input "true"
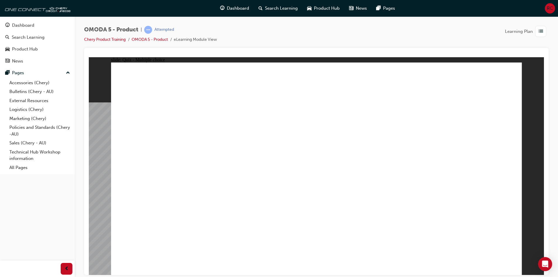
drag, startPoint x: 366, startPoint y: 147, endPoint x: 238, endPoint y: 180, distance: 131.9
drag, startPoint x: 436, startPoint y: 108, endPoint x: 425, endPoint y: 114, distance: 12.8
drag, startPoint x: 372, startPoint y: 108, endPoint x: 231, endPoint y: 171, distance: 154.3
drag, startPoint x: 381, startPoint y: 174, endPoint x: 287, endPoint y: 184, distance: 94.5
drag, startPoint x: 269, startPoint y: 163, endPoint x: 337, endPoint y: 160, distance: 68.9
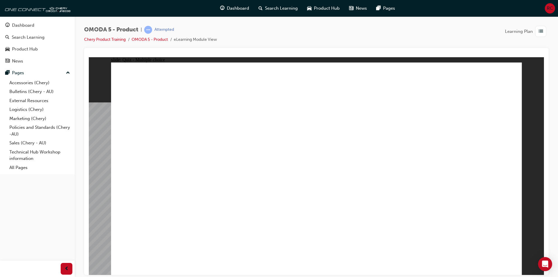
drag, startPoint x: 168, startPoint y: 161, endPoint x: 403, endPoint y: 148, distance: 235.6
drag, startPoint x: 433, startPoint y: 77, endPoint x: 253, endPoint y: 175, distance: 205.1
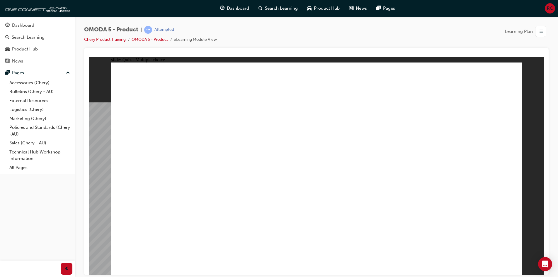
radio input "false"
radio input "true"
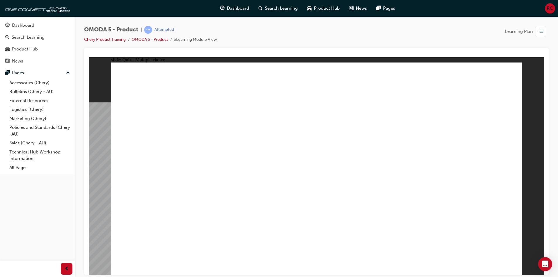
radio input "true"
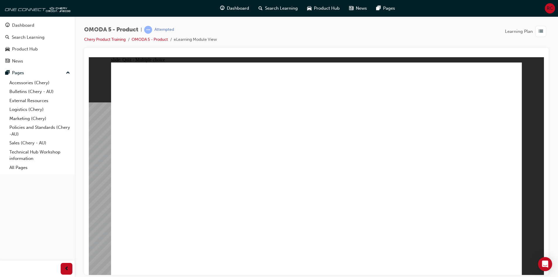
radio input "true"
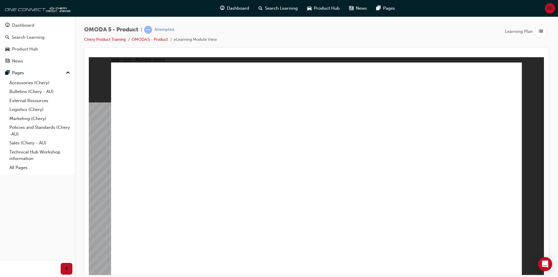
radio input "true"
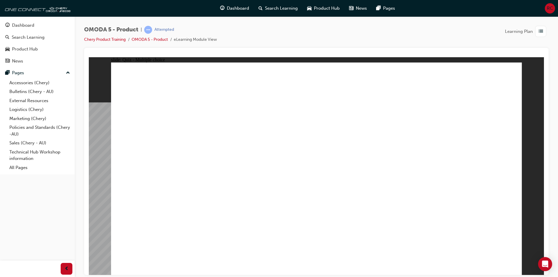
radio input "true"
drag, startPoint x: 331, startPoint y: 137, endPoint x: 256, endPoint y: 214, distance: 107.5
drag, startPoint x: 472, startPoint y: 113, endPoint x: 338, endPoint y: 206, distance: 163.4
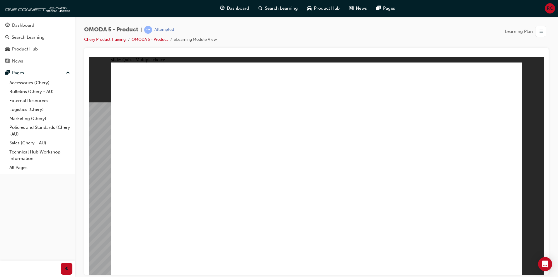
drag, startPoint x: 323, startPoint y: 118, endPoint x: 329, endPoint y: 122, distance: 6.2
drag, startPoint x: 403, startPoint y: 72, endPoint x: 166, endPoint y: 209, distance: 274.3
drag, startPoint x: 166, startPoint y: 209, endPoint x: 422, endPoint y: 75, distance: 289.4
drag, startPoint x: 460, startPoint y: 134, endPoint x: 125, endPoint y: 211, distance: 343.1
drag, startPoint x: 388, startPoint y: 83, endPoint x: 407, endPoint y: 211, distance: 129.8
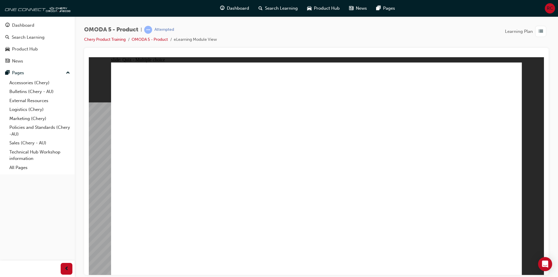
radio input "true"
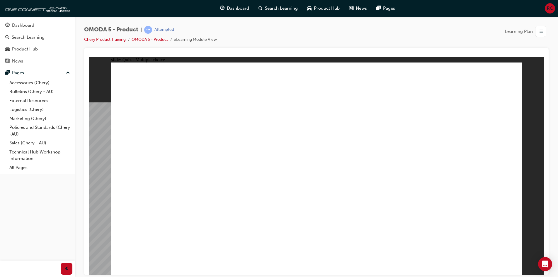
drag, startPoint x: 359, startPoint y: 106, endPoint x: 342, endPoint y: 192, distance: 87.7
drag, startPoint x: 429, startPoint y: 135, endPoint x: 130, endPoint y: 186, distance: 302.8
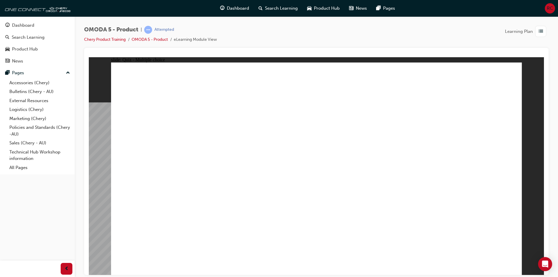
drag, startPoint x: 334, startPoint y: 134, endPoint x: 234, endPoint y: 200, distance: 119.8
drag, startPoint x: 448, startPoint y: 103, endPoint x: 394, endPoint y: 199, distance: 111.1
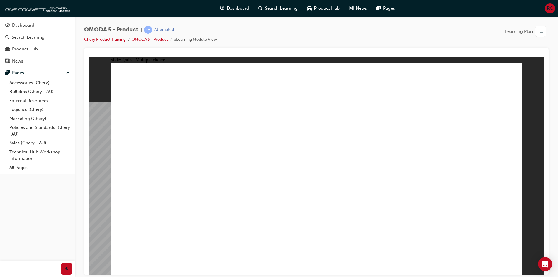
radio input "true"
drag, startPoint x: 396, startPoint y: 103, endPoint x: 262, endPoint y: 176, distance: 153.4
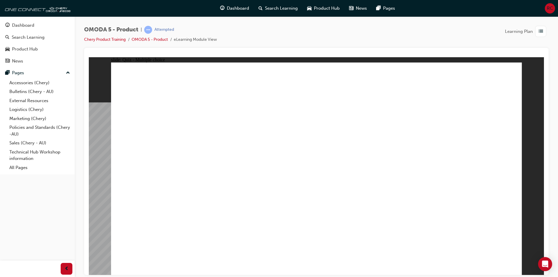
drag, startPoint x: 373, startPoint y: 170, endPoint x: 313, endPoint y: 202, distance: 68.5
drag, startPoint x: 374, startPoint y: 178, endPoint x: 244, endPoint y: 194, distance: 130.7
drag, startPoint x: 419, startPoint y: 127, endPoint x: 207, endPoint y: 195, distance: 222.0
drag, startPoint x: 460, startPoint y: 83, endPoint x: 224, endPoint y: 222, distance: 274.0
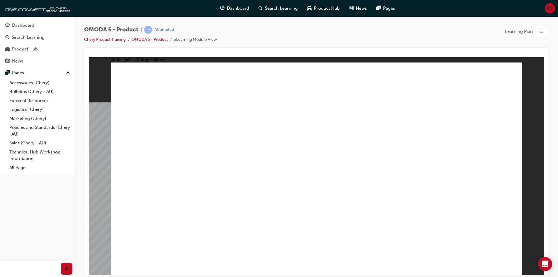
radio input "true"
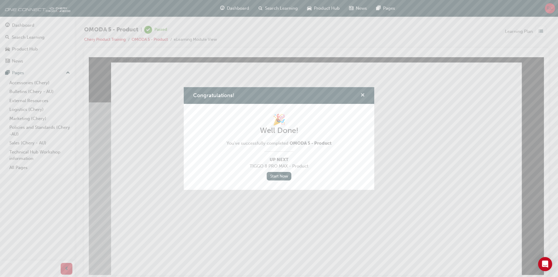
click at [362, 96] on span "cross-icon" at bounding box center [362, 95] width 4 height 5
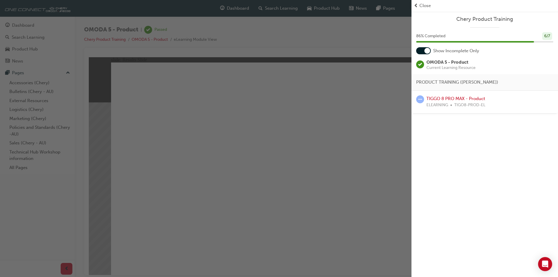
click at [388, 110] on div "button" at bounding box center [205, 138] width 411 height 277
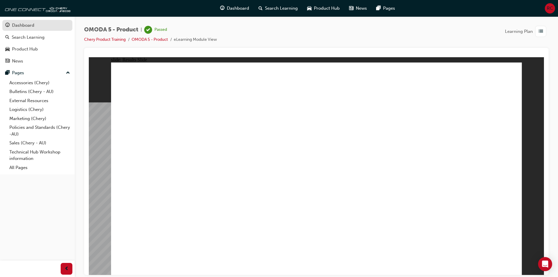
click at [44, 25] on div "Dashboard" at bounding box center [37, 25] width 64 height 7
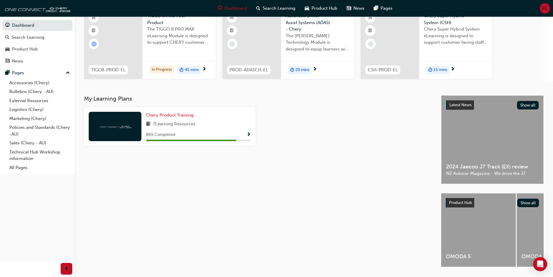
scroll to position [59, 0]
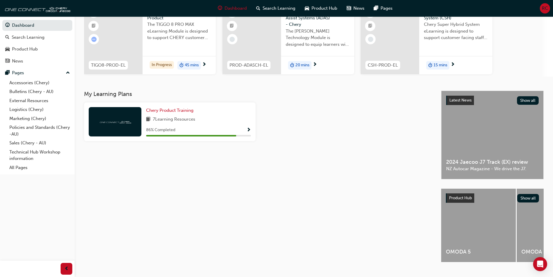
click at [248, 127] on span "Show Progress" at bounding box center [249, 129] width 4 height 5
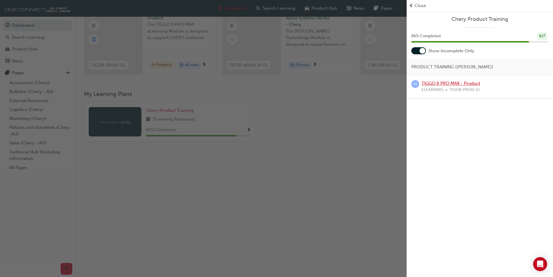
click at [434, 84] on link "TIGGO 8 PRO MAX - Product" at bounding box center [451, 83] width 59 height 5
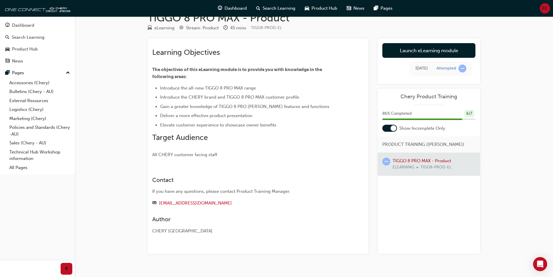
scroll to position [25, 0]
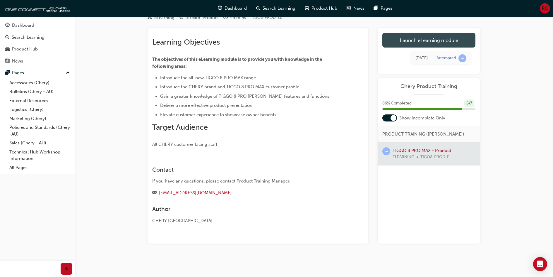
click at [434, 45] on link "Launch eLearning module" at bounding box center [429, 40] width 93 height 15
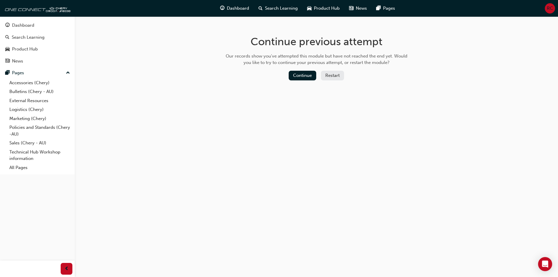
click at [340, 76] on button "Restart" at bounding box center [332, 76] width 23 height 10
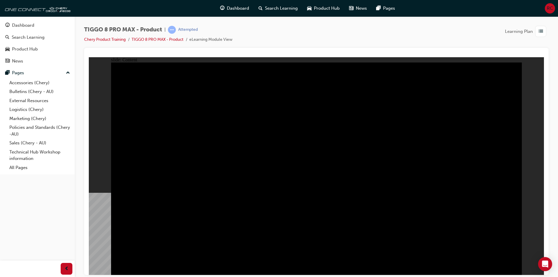
drag, startPoint x: 180, startPoint y: 102, endPoint x: 155, endPoint y: 107, distance: 25.7
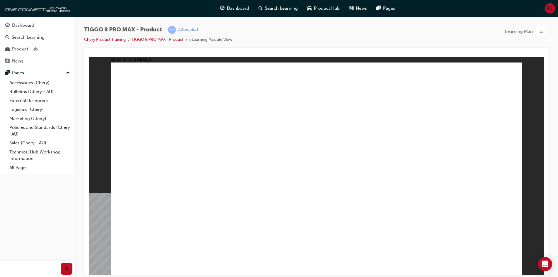
drag, startPoint x: 163, startPoint y: 245, endPoint x: 161, endPoint y: 249, distance: 4.3
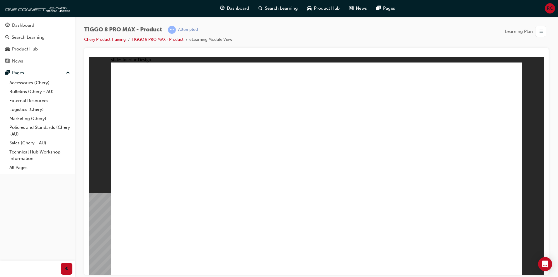
drag, startPoint x: 469, startPoint y: 86, endPoint x: 373, endPoint y: 120, distance: 101.1
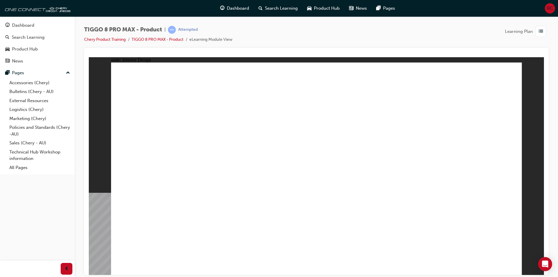
drag, startPoint x: 293, startPoint y: 134, endPoint x: 291, endPoint y: 138, distance: 4.2
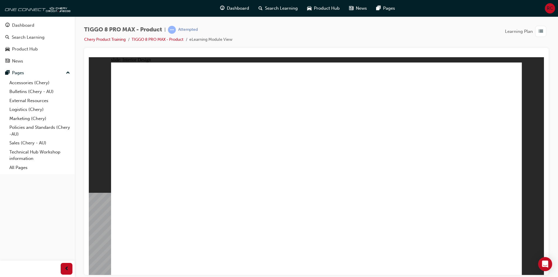
drag, startPoint x: 296, startPoint y: 168, endPoint x: 304, endPoint y: 166, distance: 8.5
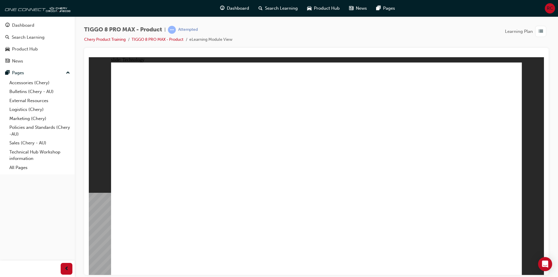
drag, startPoint x: 101, startPoint y: 185, endPoint x: 115, endPoint y: 186, distance: 14.1
click at [103, 184] on div "slide: Technology Rectangle 2 Rectangle 3 POWER TAILGATE • ELITE & ULTIMATE AWD…" at bounding box center [316, 165] width 455 height 217
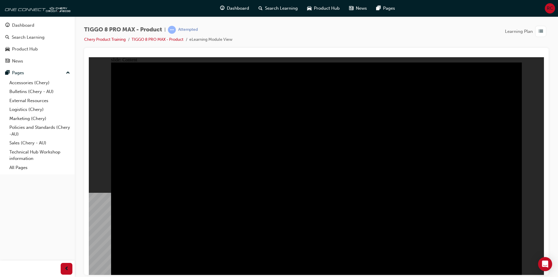
drag, startPoint x: 420, startPoint y: 176, endPoint x: 415, endPoint y: 198, distance: 21.8
drag, startPoint x: 328, startPoint y: 171, endPoint x: 328, endPoint y: 136, distance: 35.2
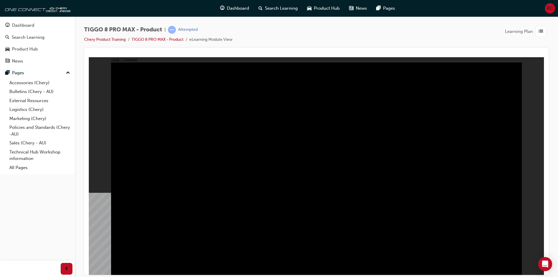
drag, startPoint x: 347, startPoint y: 186, endPoint x: 350, endPoint y: 182, distance: 4.2
